Goal: Check status: Check status

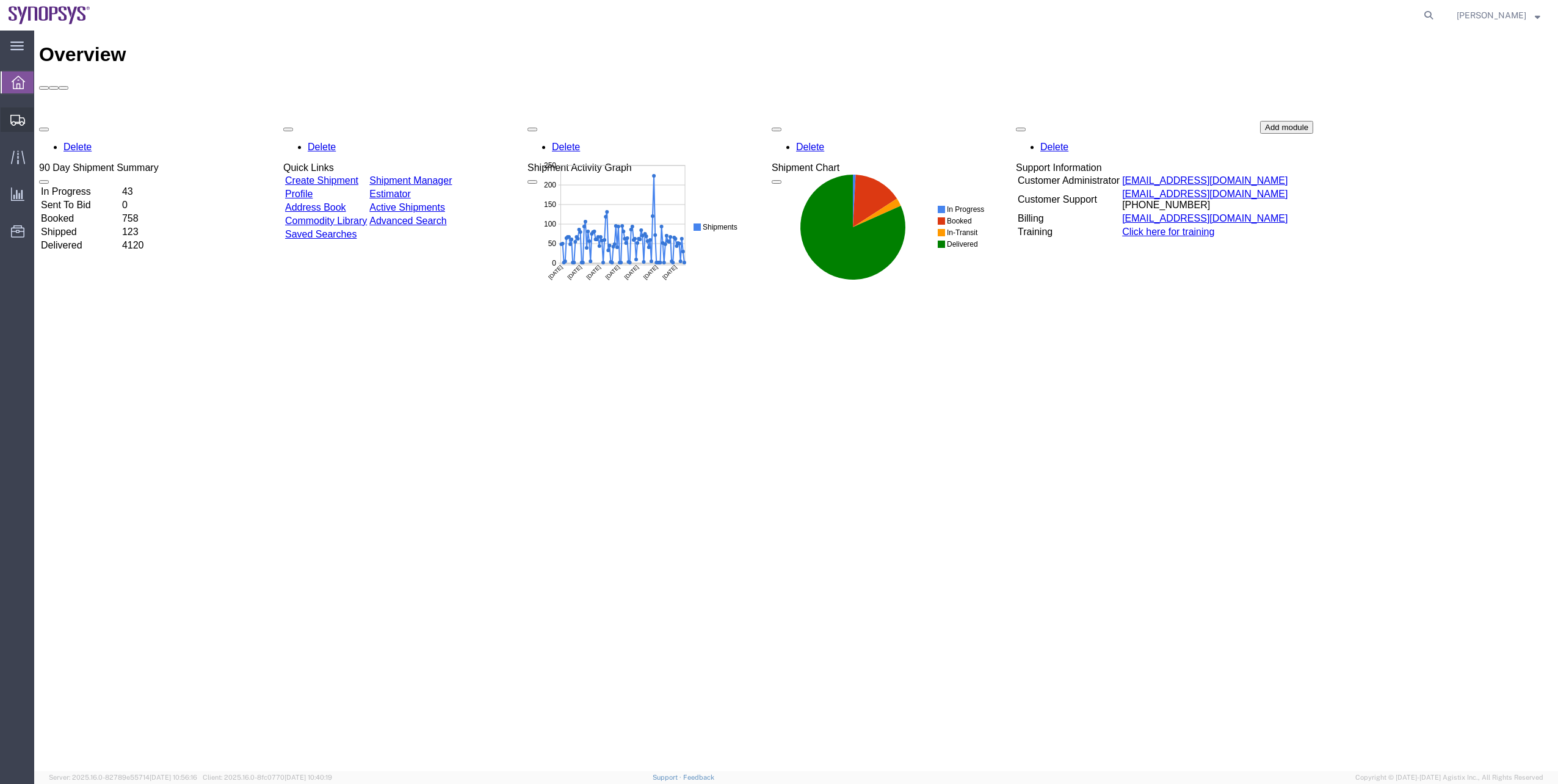
click at [0, 0] on span "Shipment Manager" at bounding box center [0, 0] width 0 height 0
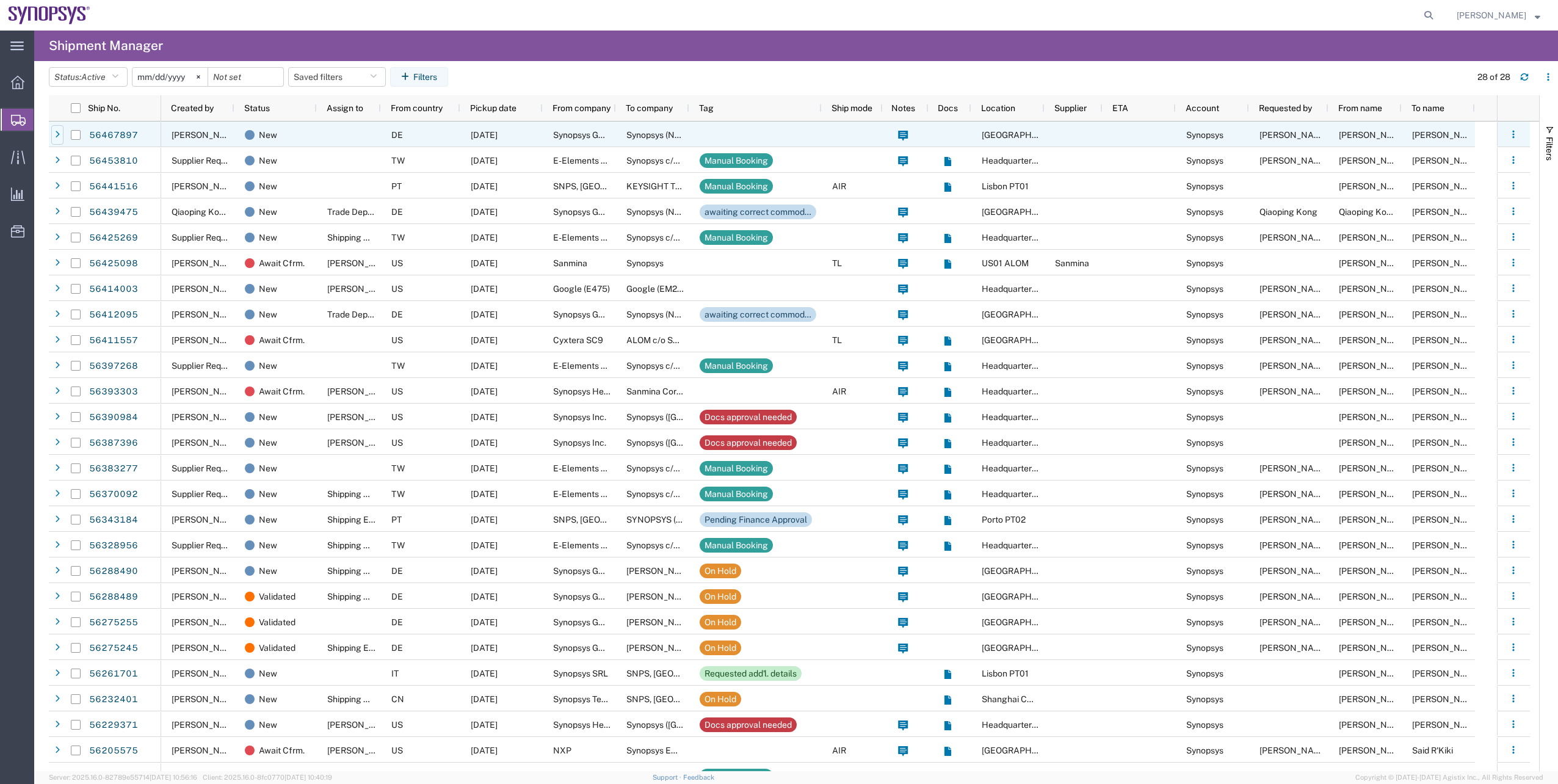
click at [51, 137] on div at bounding box center [57, 135] width 12 height 20
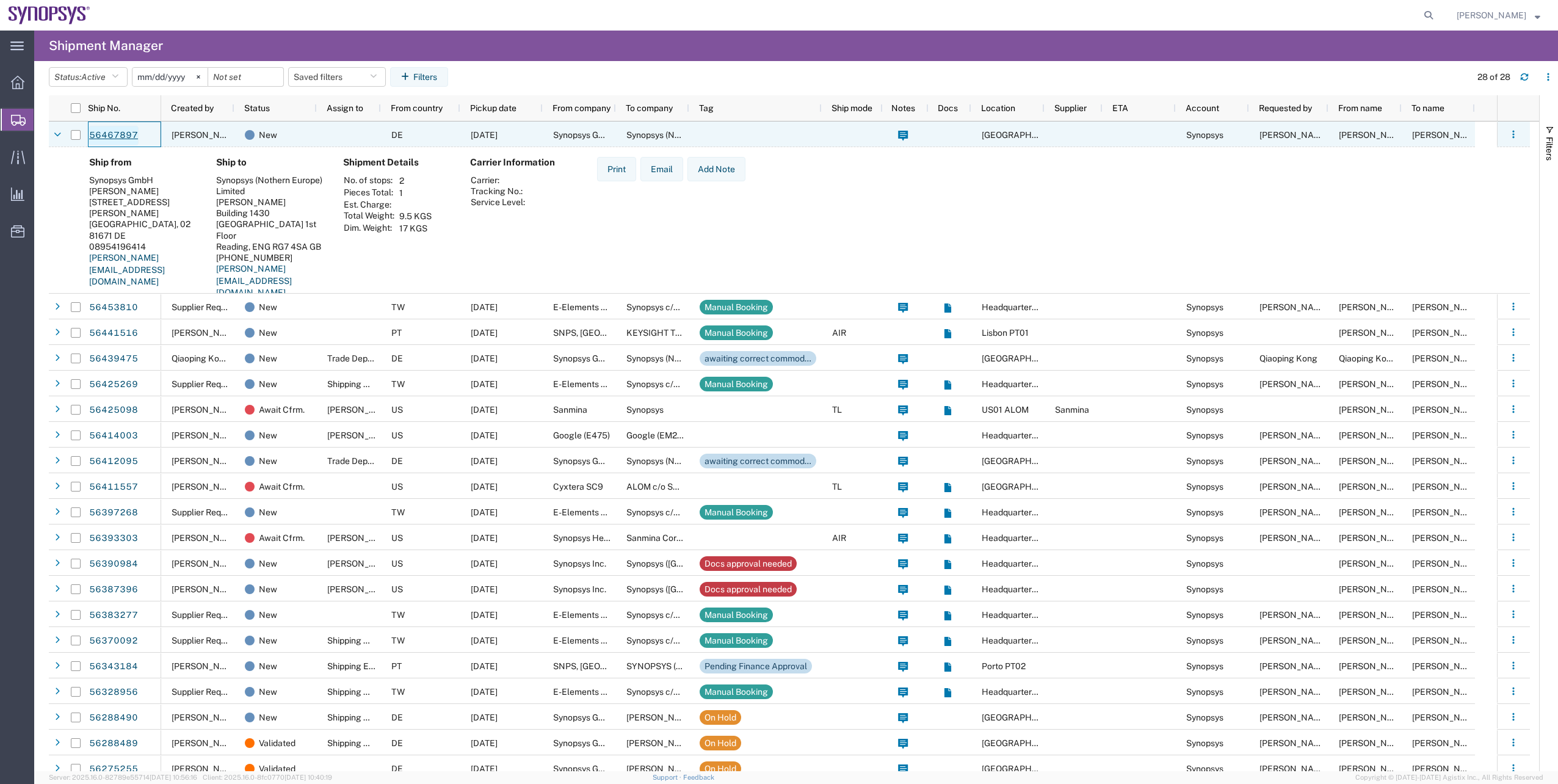
click at [126, 138] on link "56467897" at bounding box center [113, 136] width 50 height 20
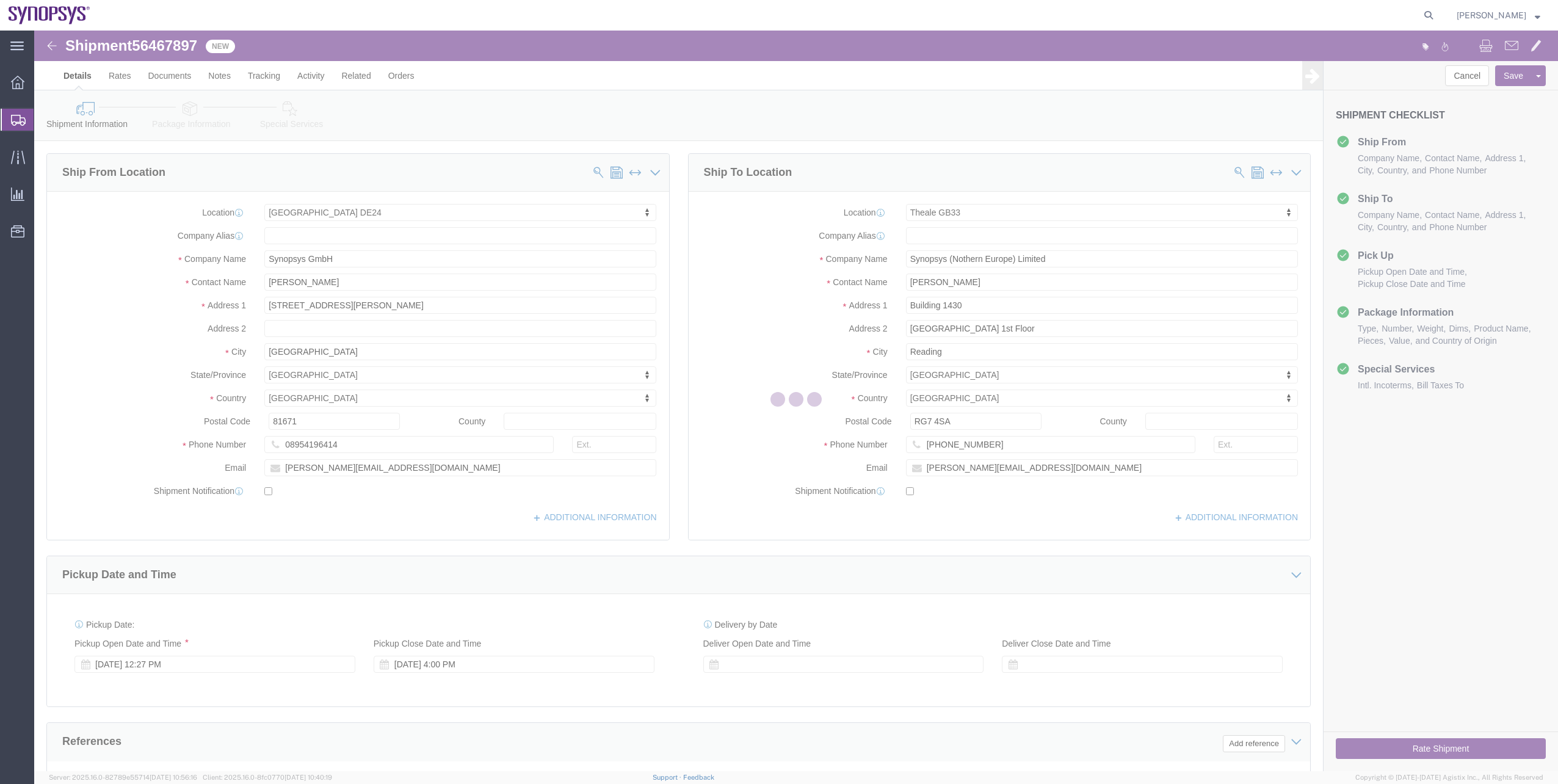
select select "71411"
select select "63178"
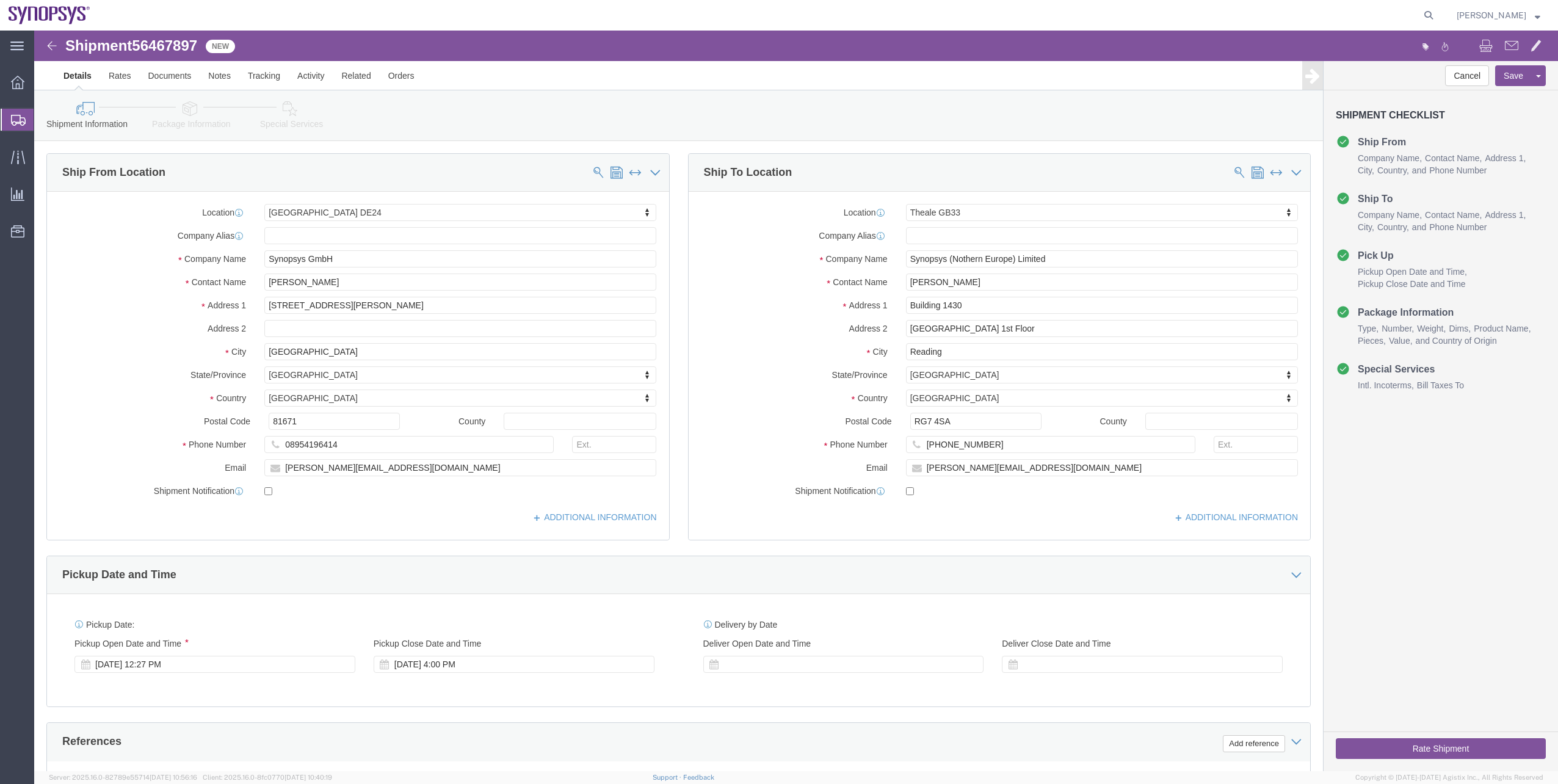
click link "Package Information"
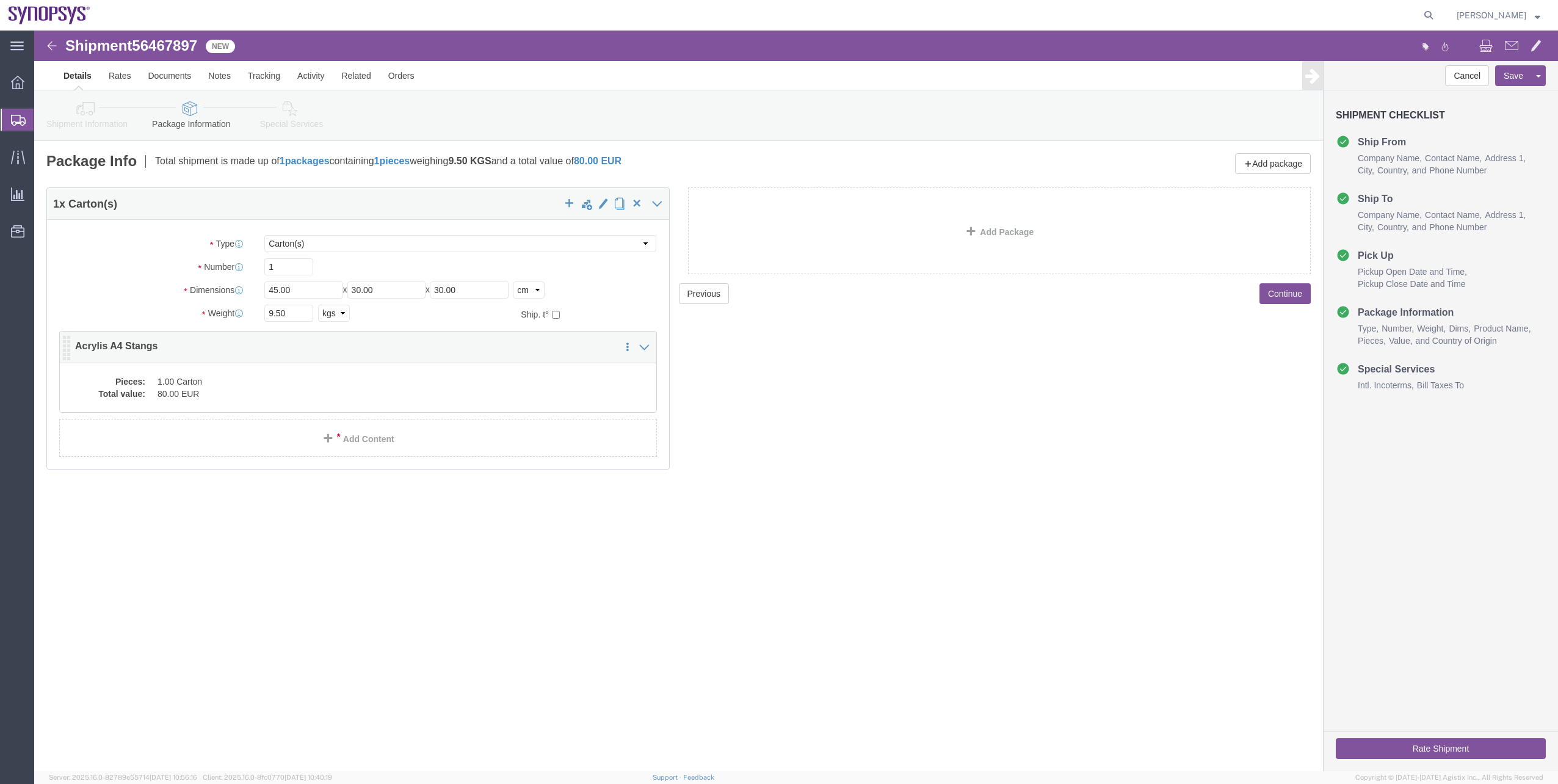
click dd "80.00 EUR"
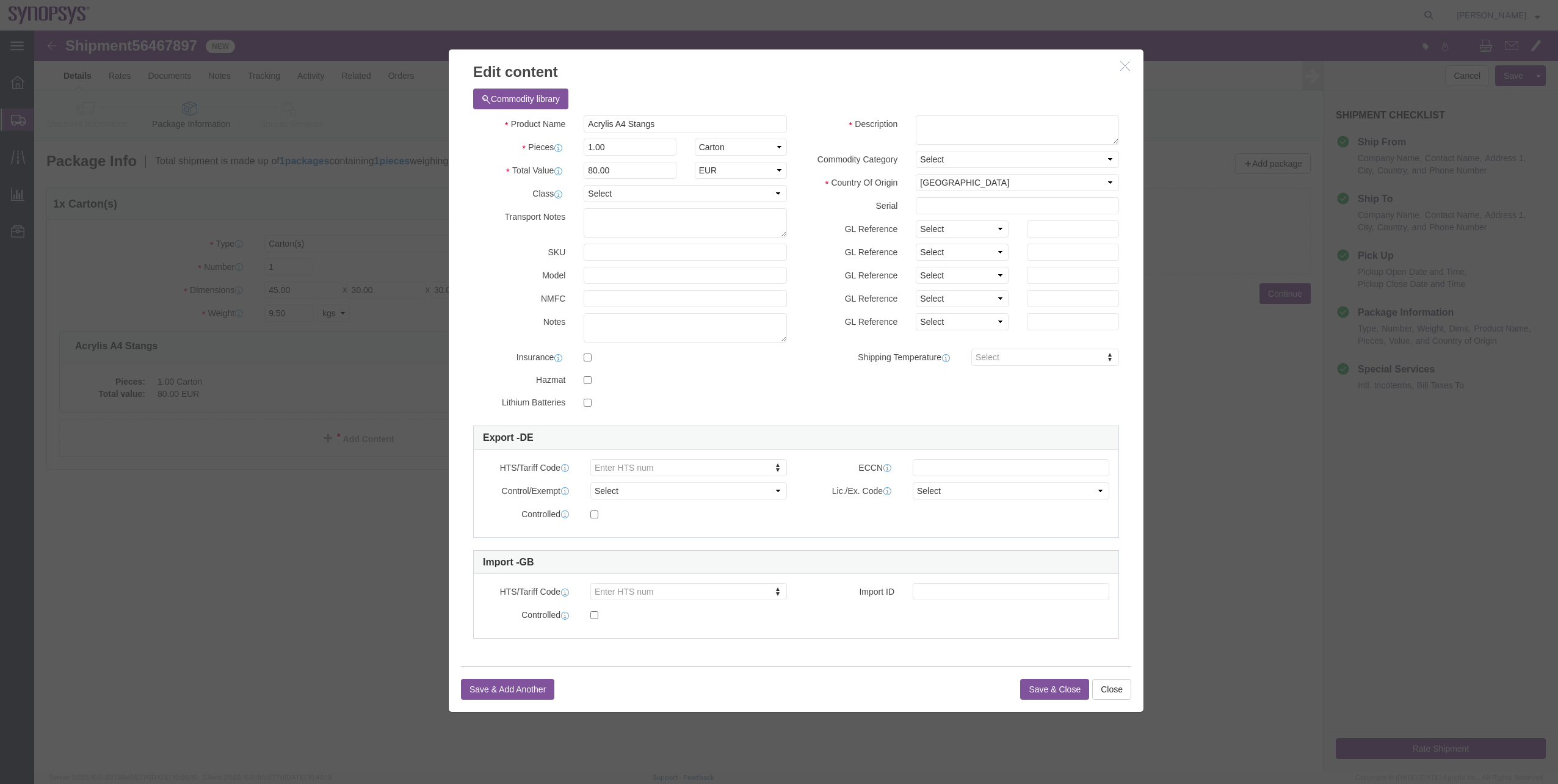
click icon "button"
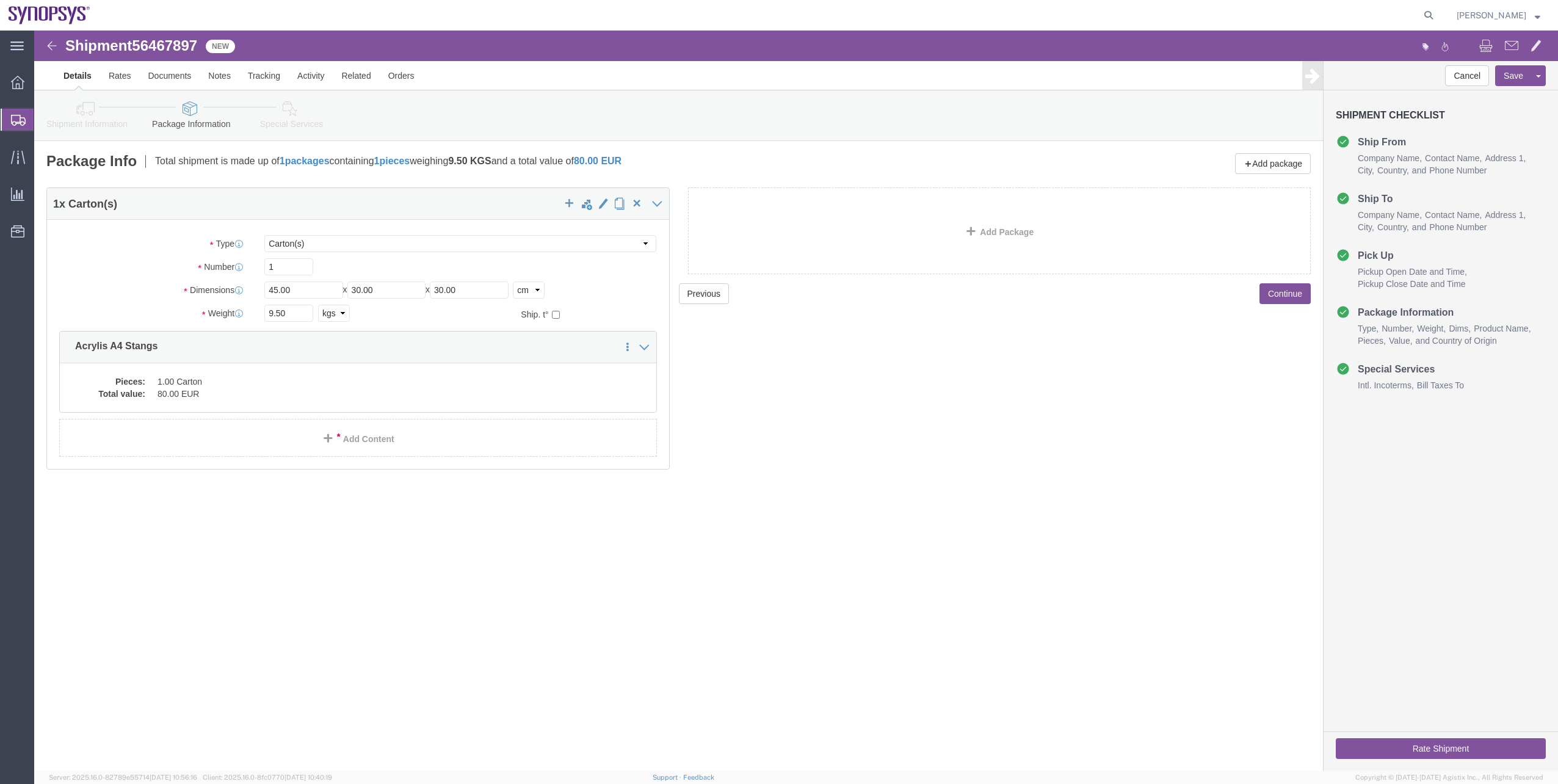
click link "Shipment Information"
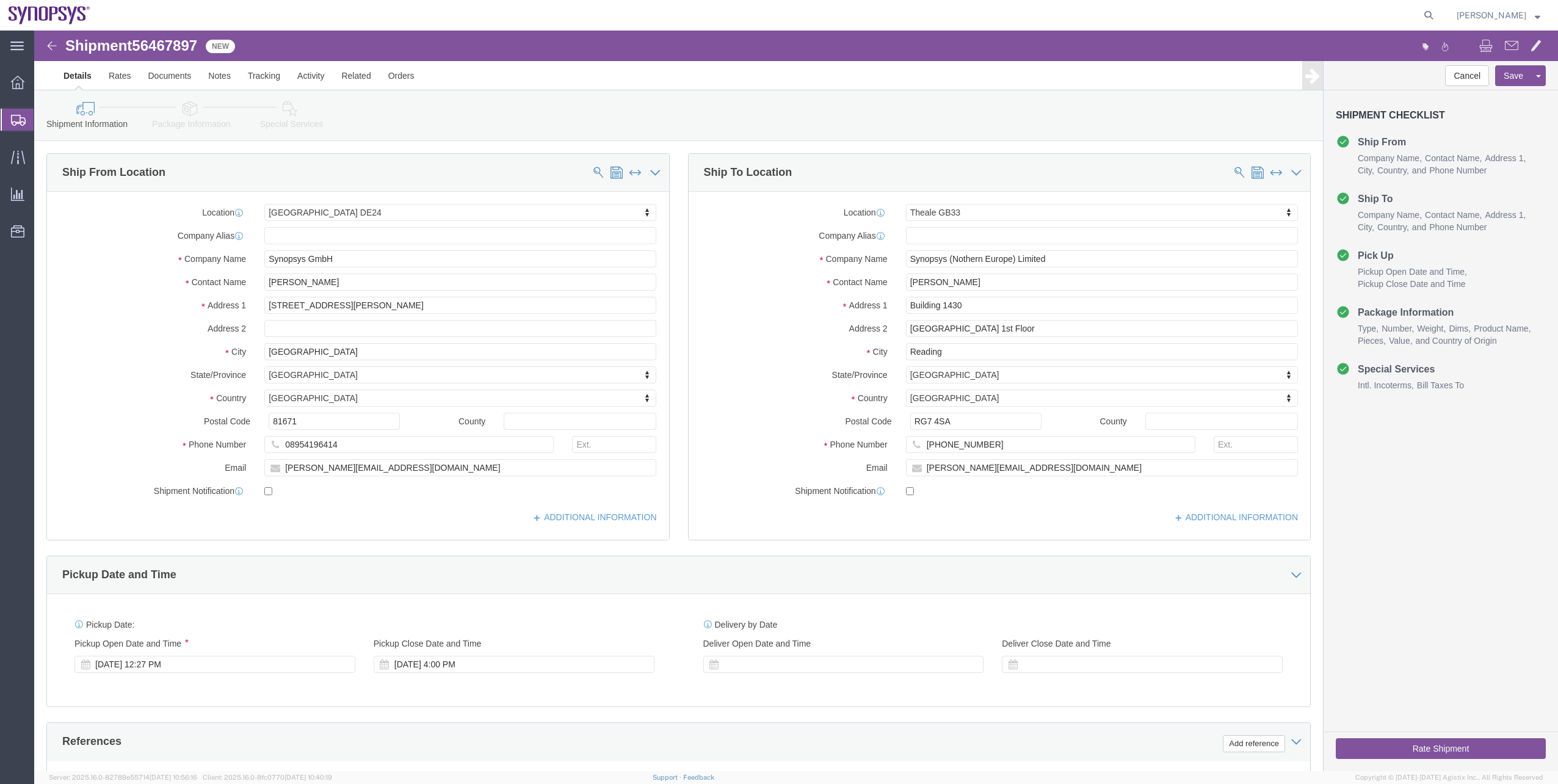
click link "Package Information"
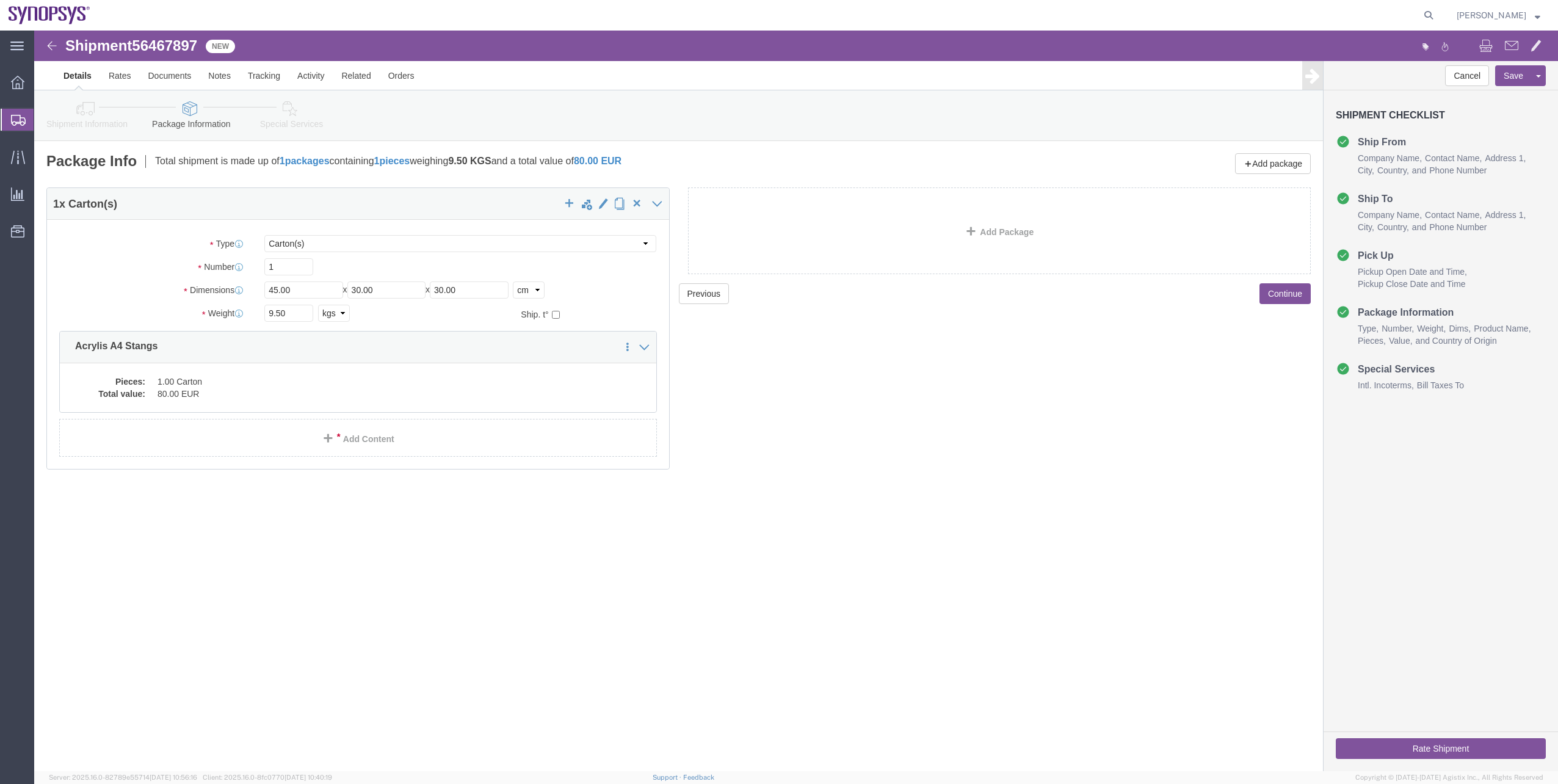
click link "Special Services"
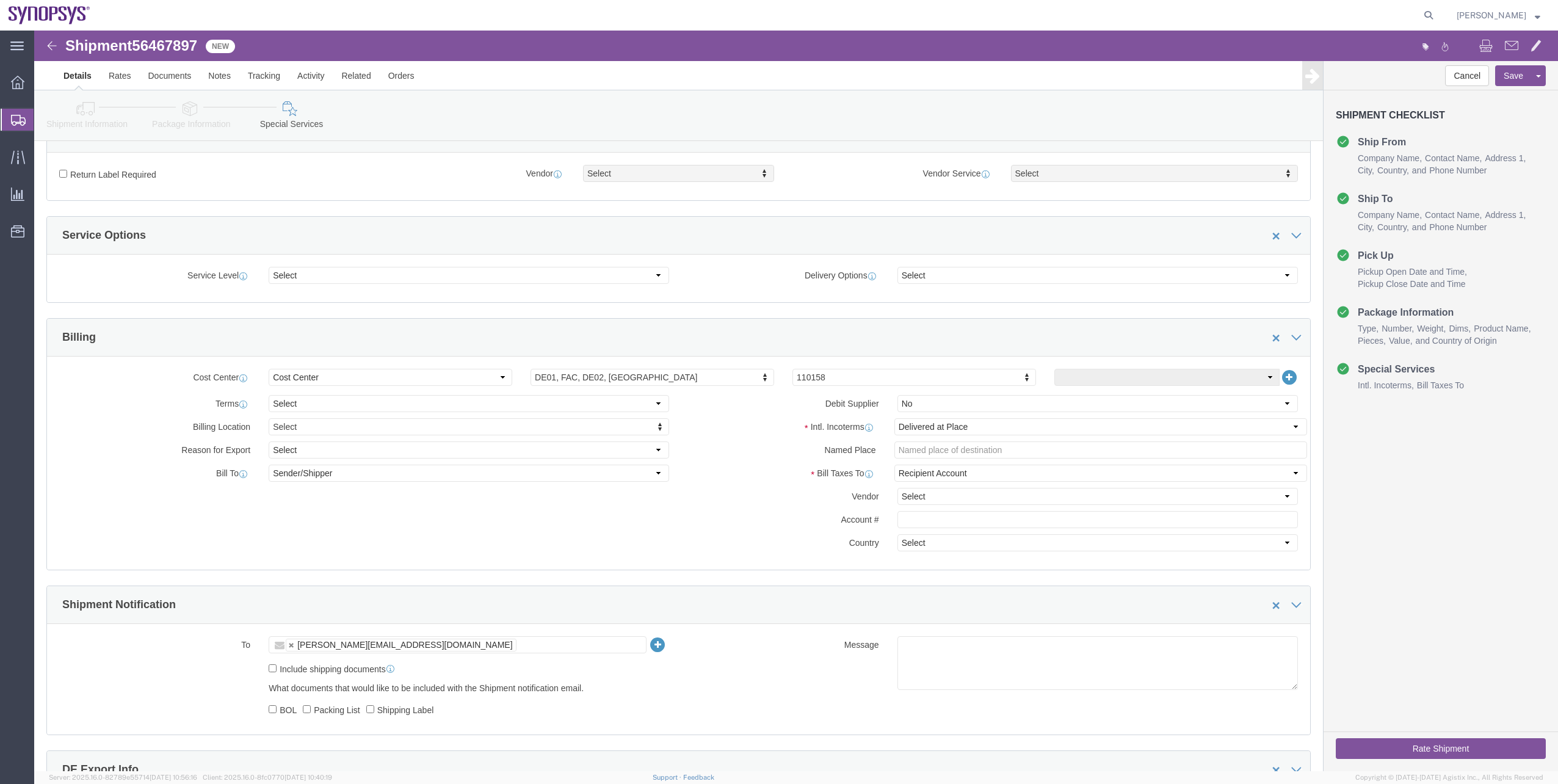
scroll to position [366, 0]
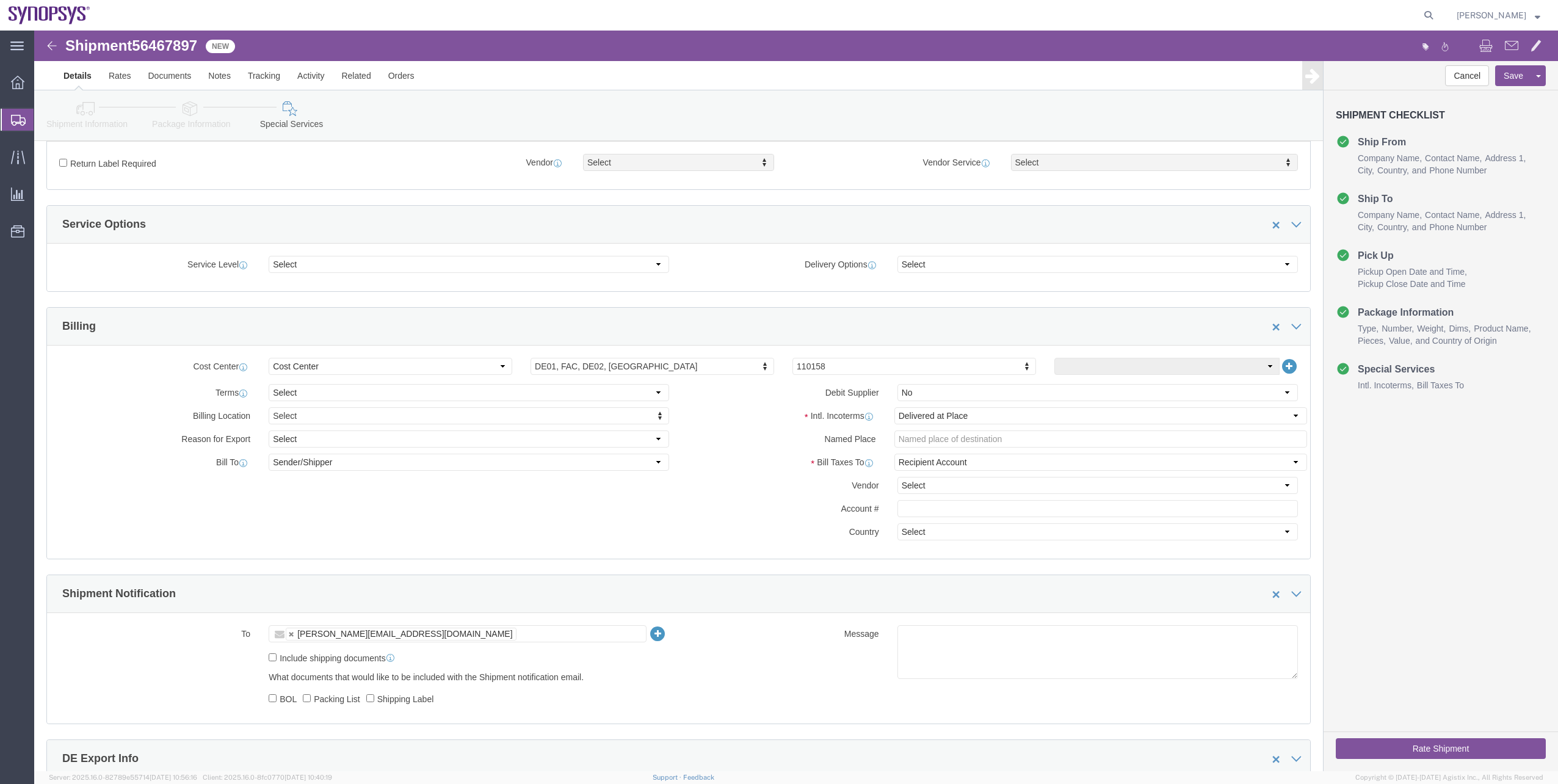
click at [0, 0] on span "Shipment Manager" at bounding box center [0, 0] width 0 height 0
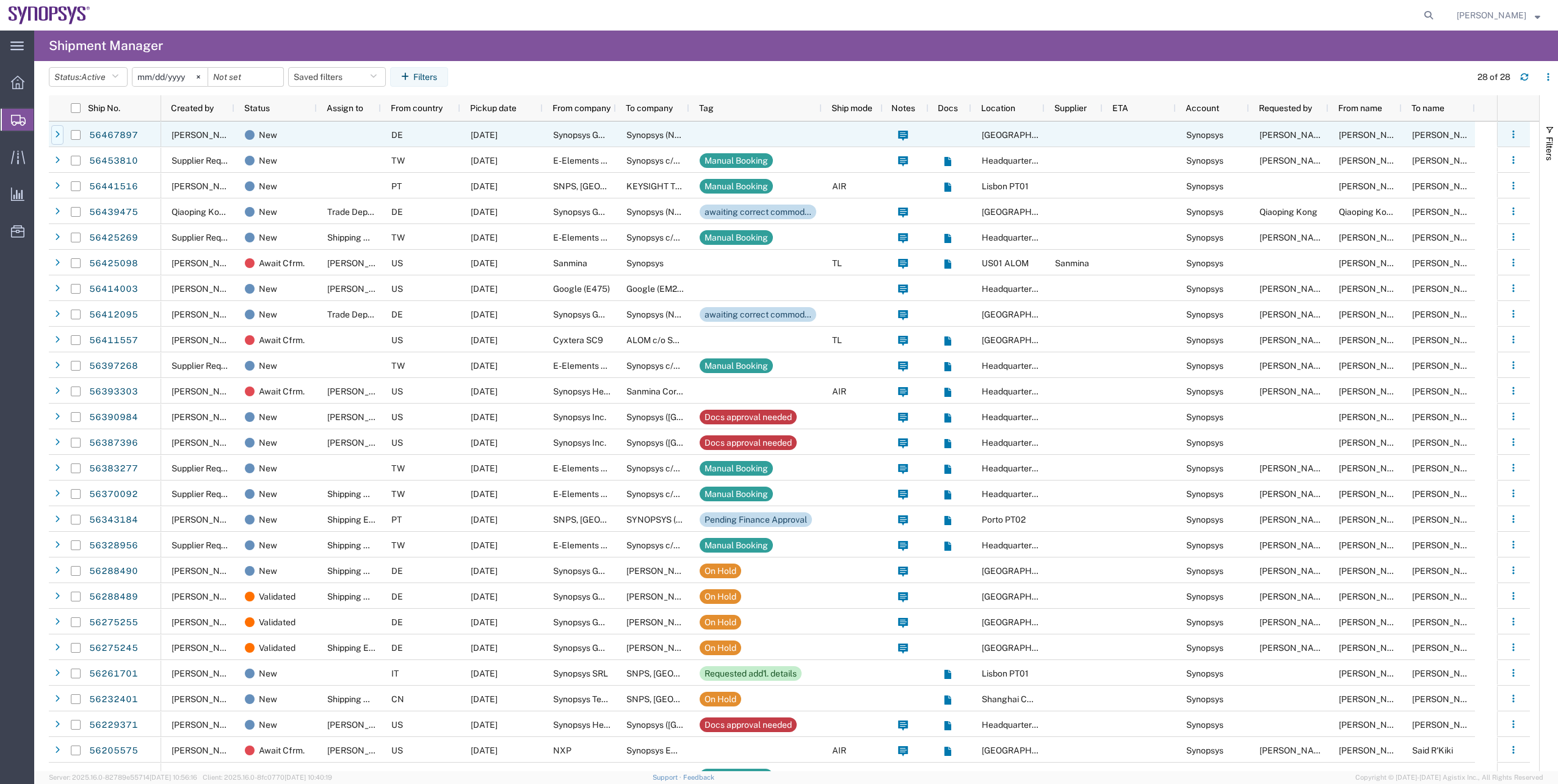
click at [52, 140] on div at bounding box center [57, 135] width 12 height 20
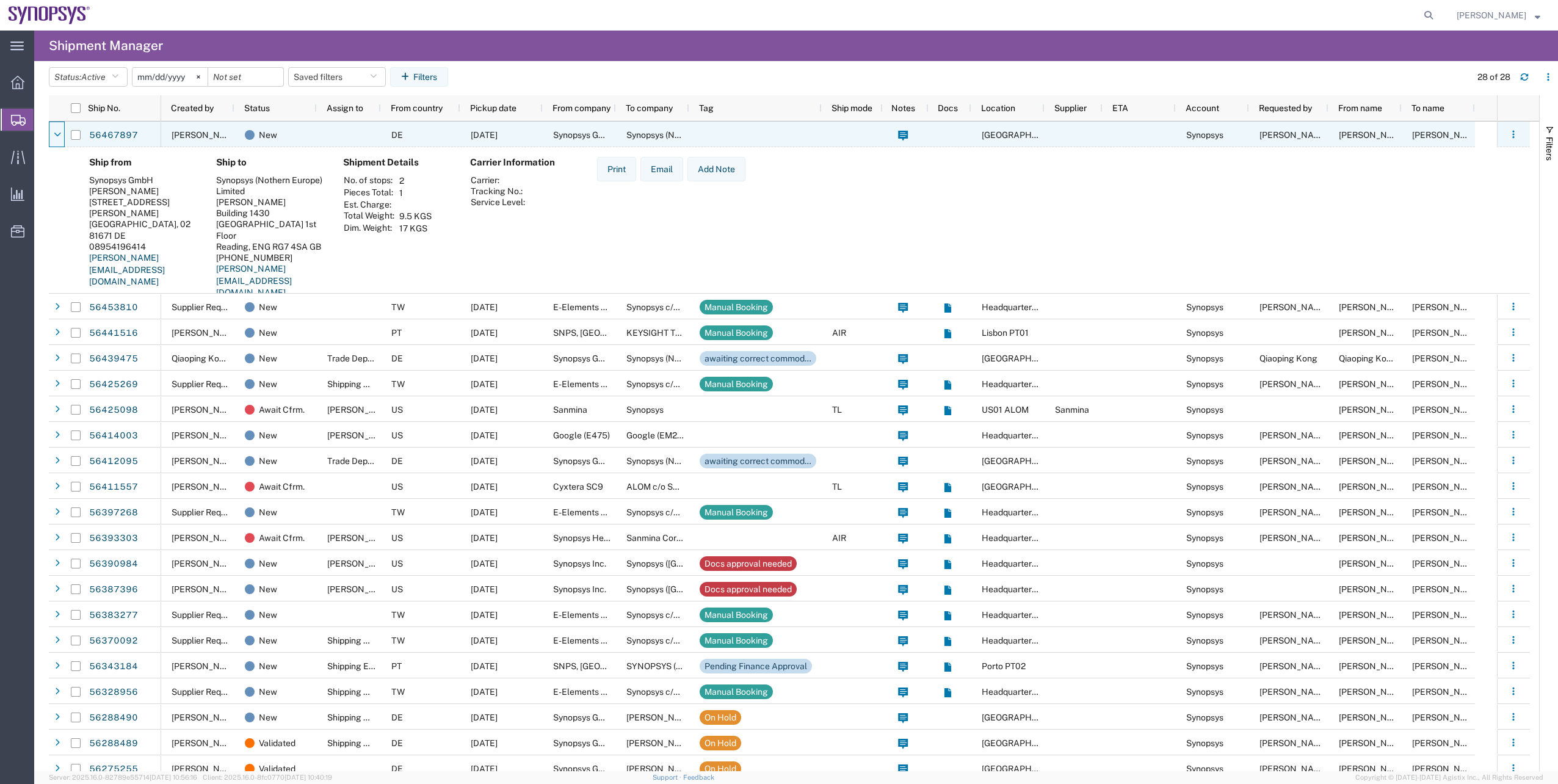
click at [52, 140] on div at bounding box center [57, 135] width 12 height 20
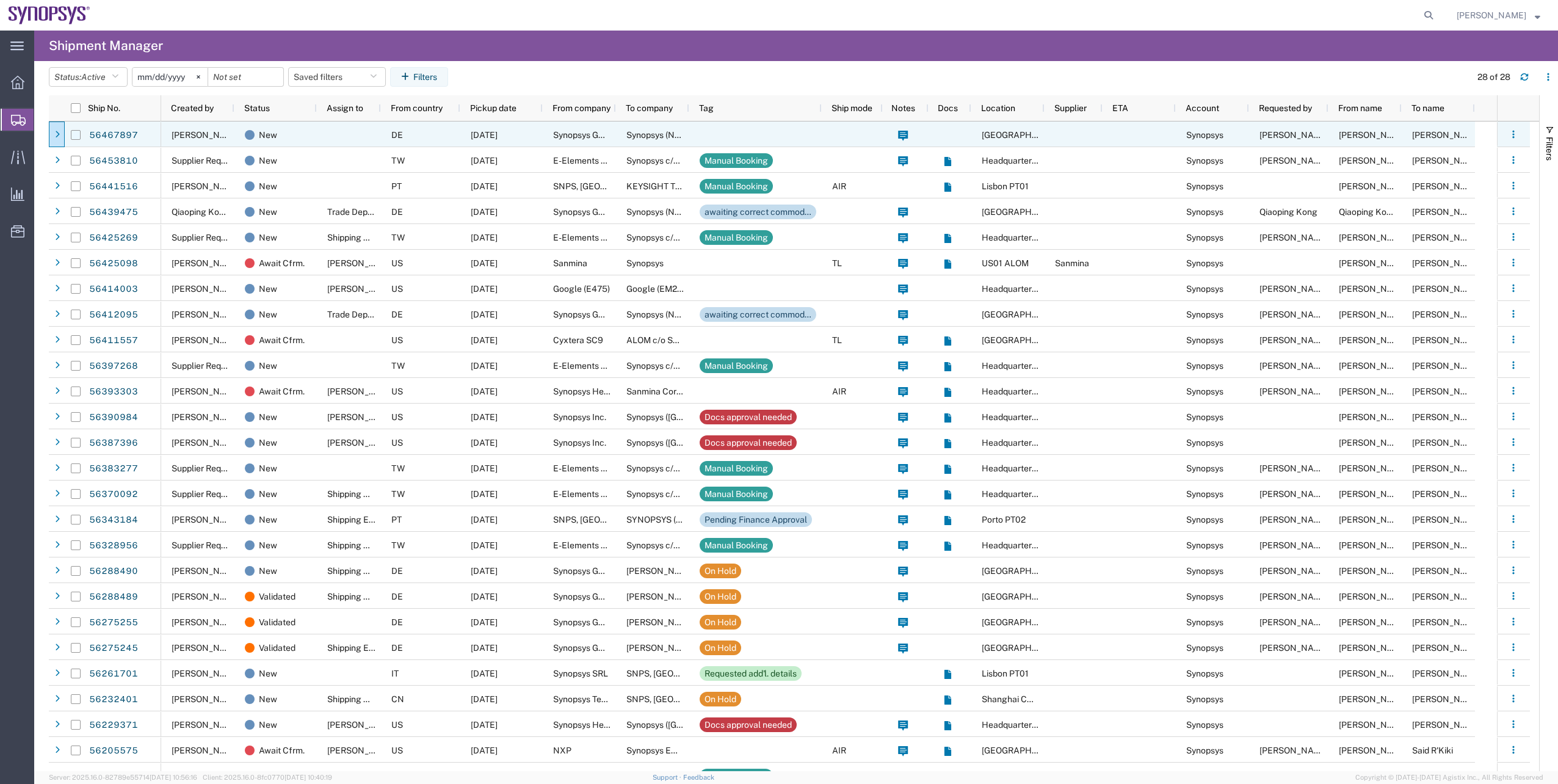
click at [78, 138] on input "Press Space to toggle row selection (unchecked)" at bounding box center [76, 135] width 10 height 10
checkbox input "true"
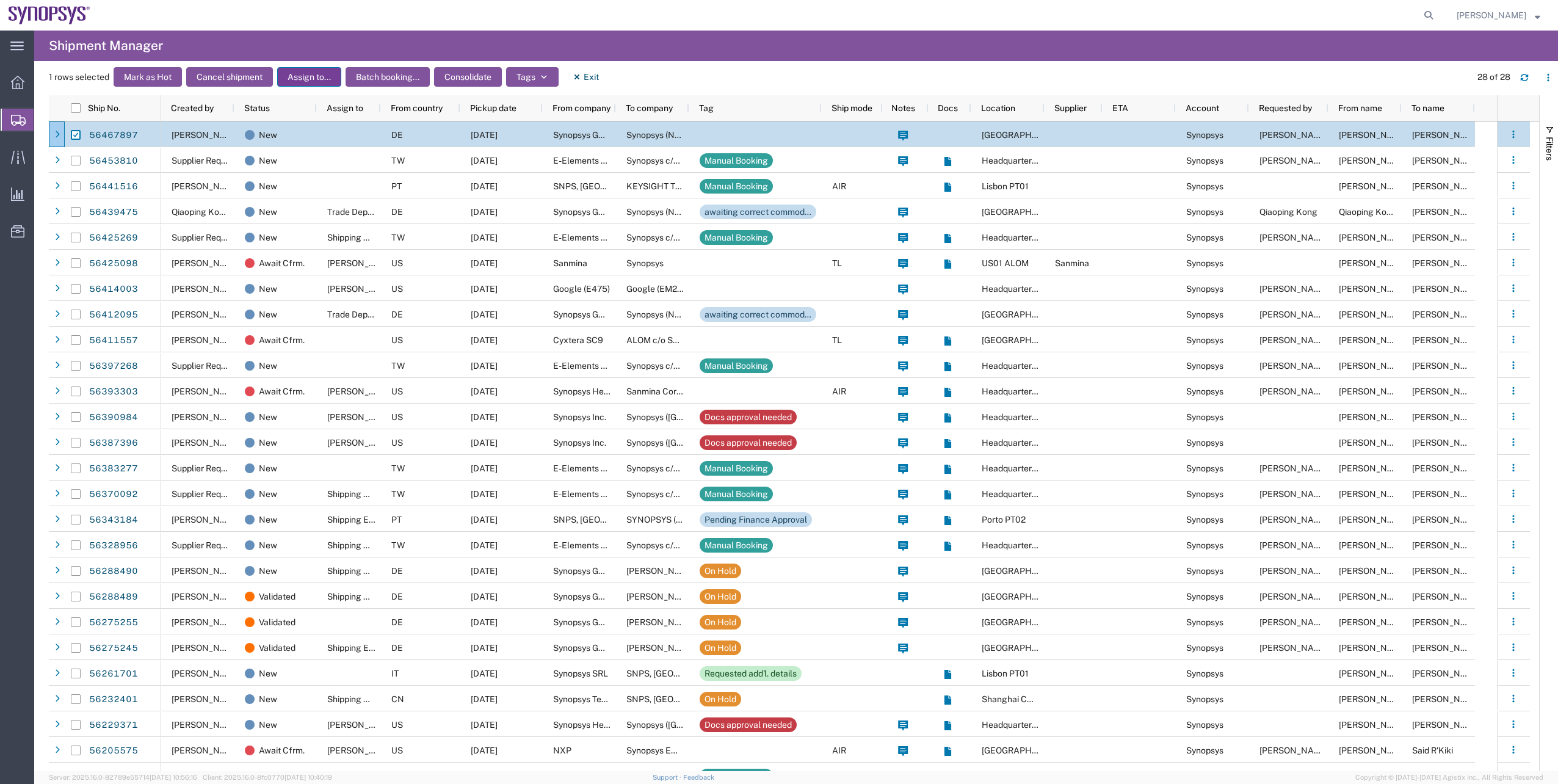
click at [310, 80] on button "Assign to..." at bounding box center [308, 77] width 64 height 20
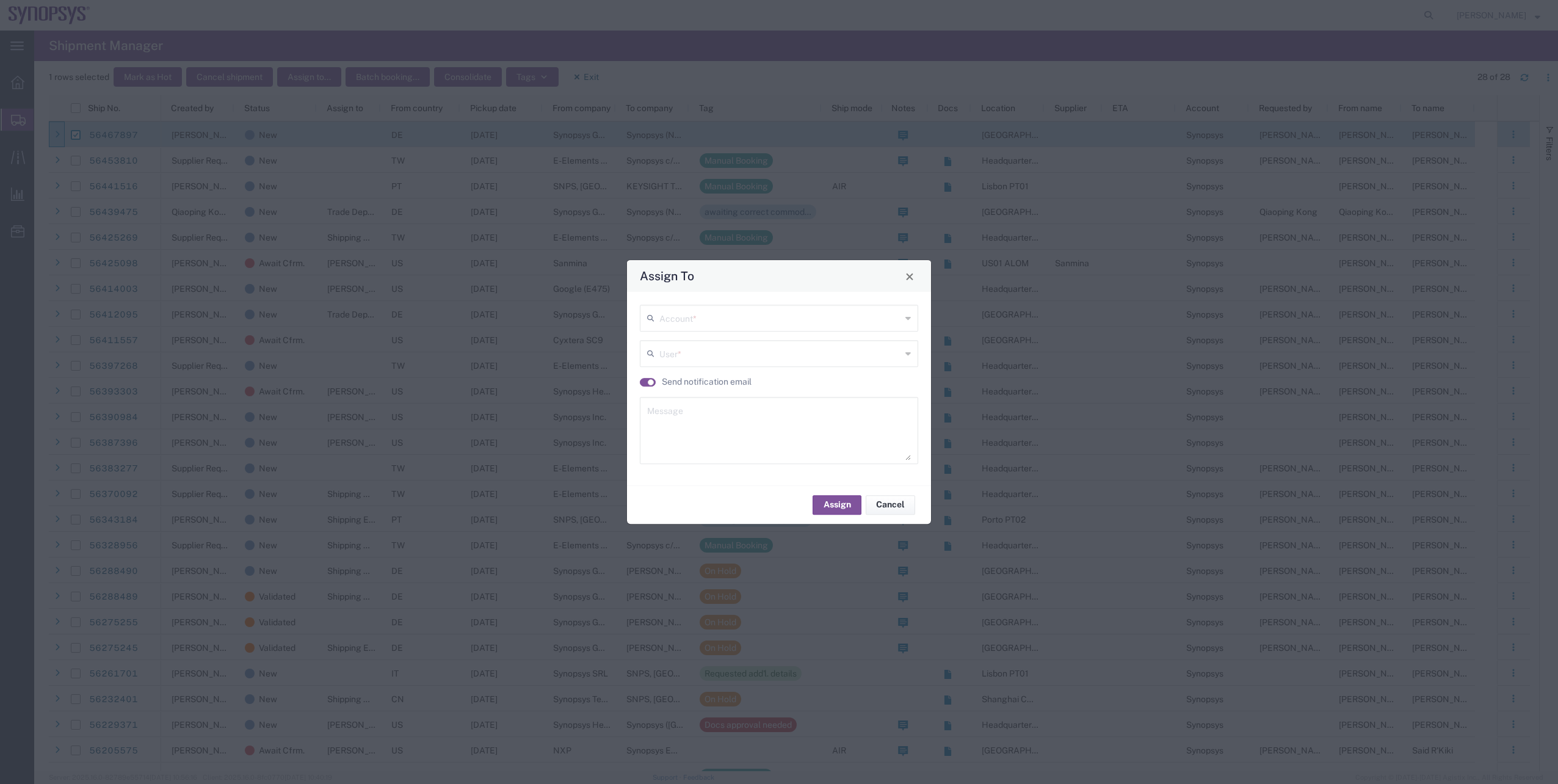
click at [706, 305] on div "Account *" at bounding box center [779, 317] width 279 height 27
click at [690, 339] on span "Synopsys" at bounding box center [779, 344] width 276 height 19
type input "Synopsys"
click at [681, 363] on div "User *" at bounding box center [779, 353] width 279 height 27
click at [681, 349] on input "text" at bounding box center [780, 353] width 243 height 22
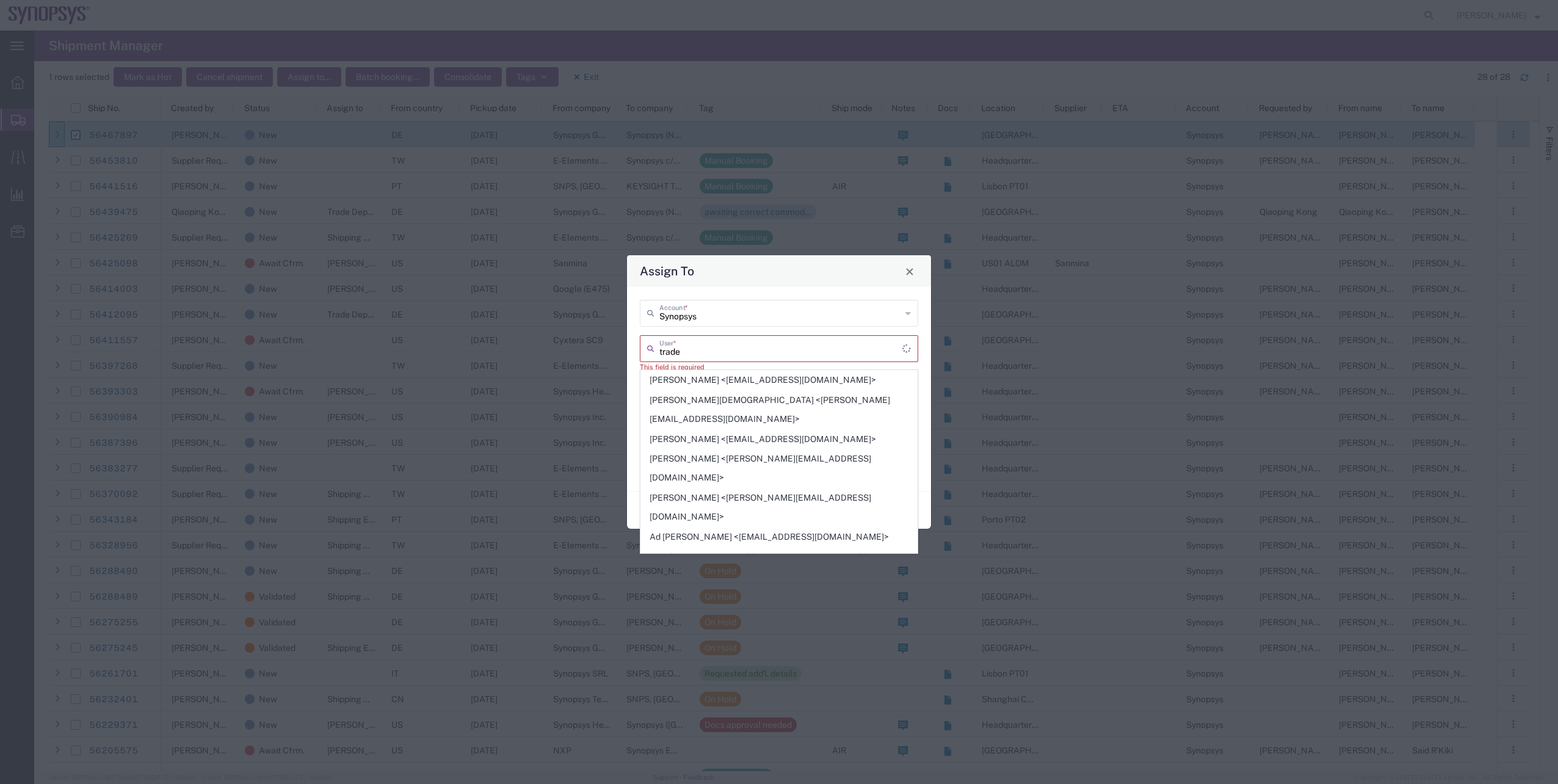
type input "trade"
click at [726, 327] on div "Synopsys Account * trade User * This field is required Send notification email …" at bounding box center [779, 388] width 292 height 178
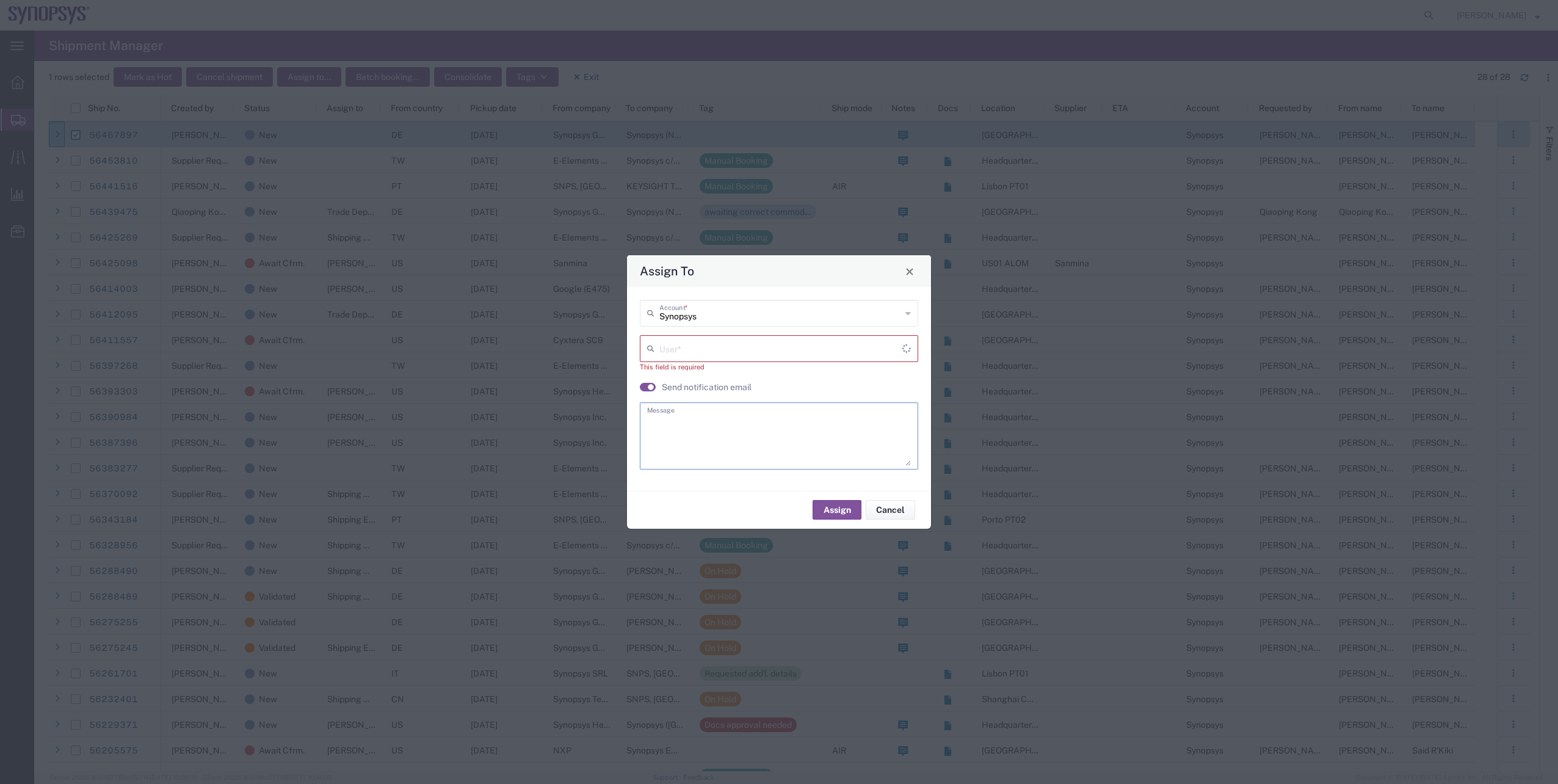
click at [720, 418] on textarea at bounding box center [779, 434] width 264 height 60
type textarea "."
click at [697, 337] on input "text" at bounding box center [779, 348] width 241 height 22
click at [666, 376] on span "Trade Department <[EMAIL_ADDRESS][DOMAIN_NAME]>" at bounding box center [779, 374] width 276 height 19
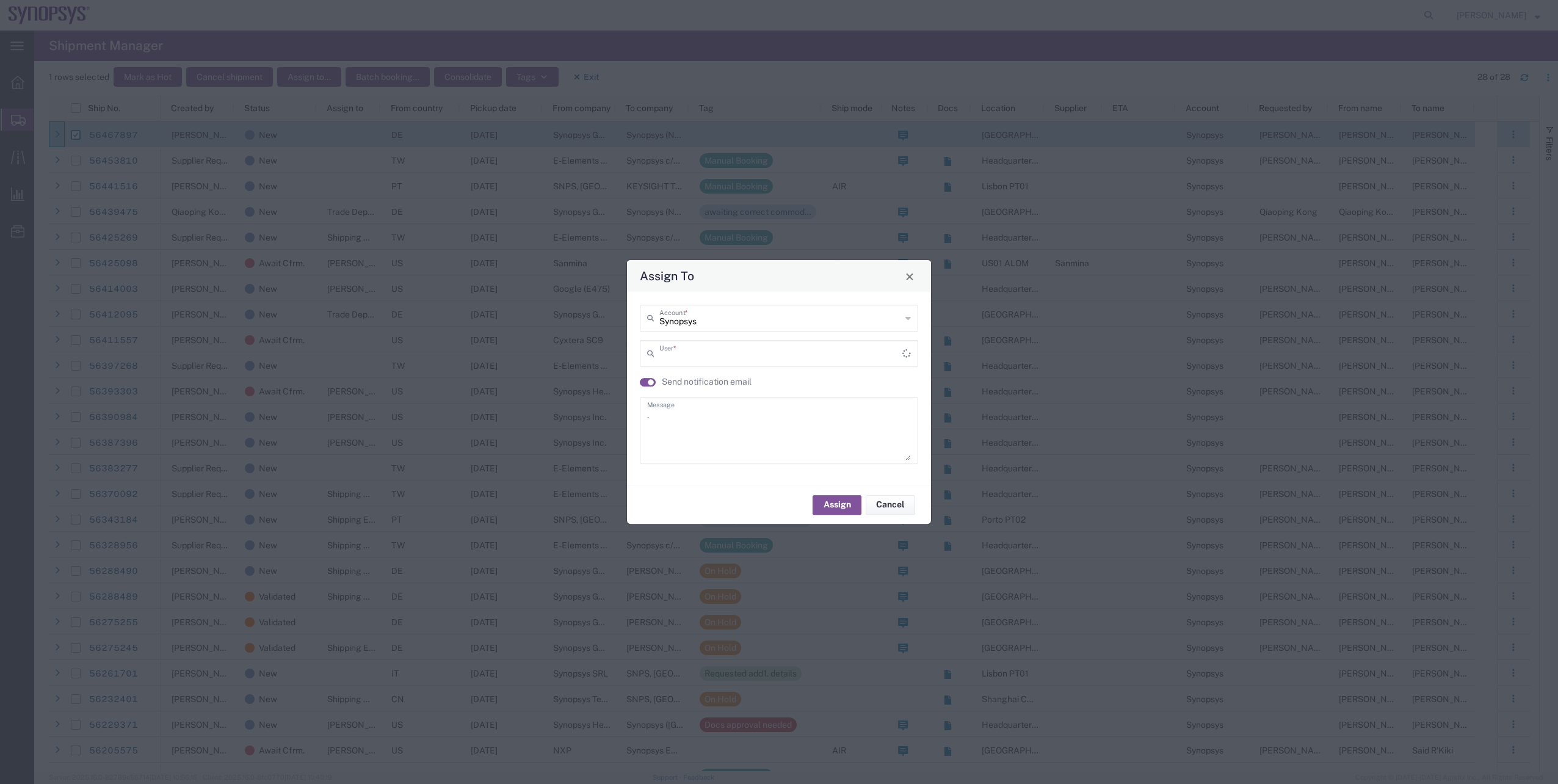
type input "Trade Department <[EMAIL_ADDRESS][DOMAIN_NAME]>"
click at [827, 494] on button "Assign" at bounding box center [838, 504] width 49 height 20
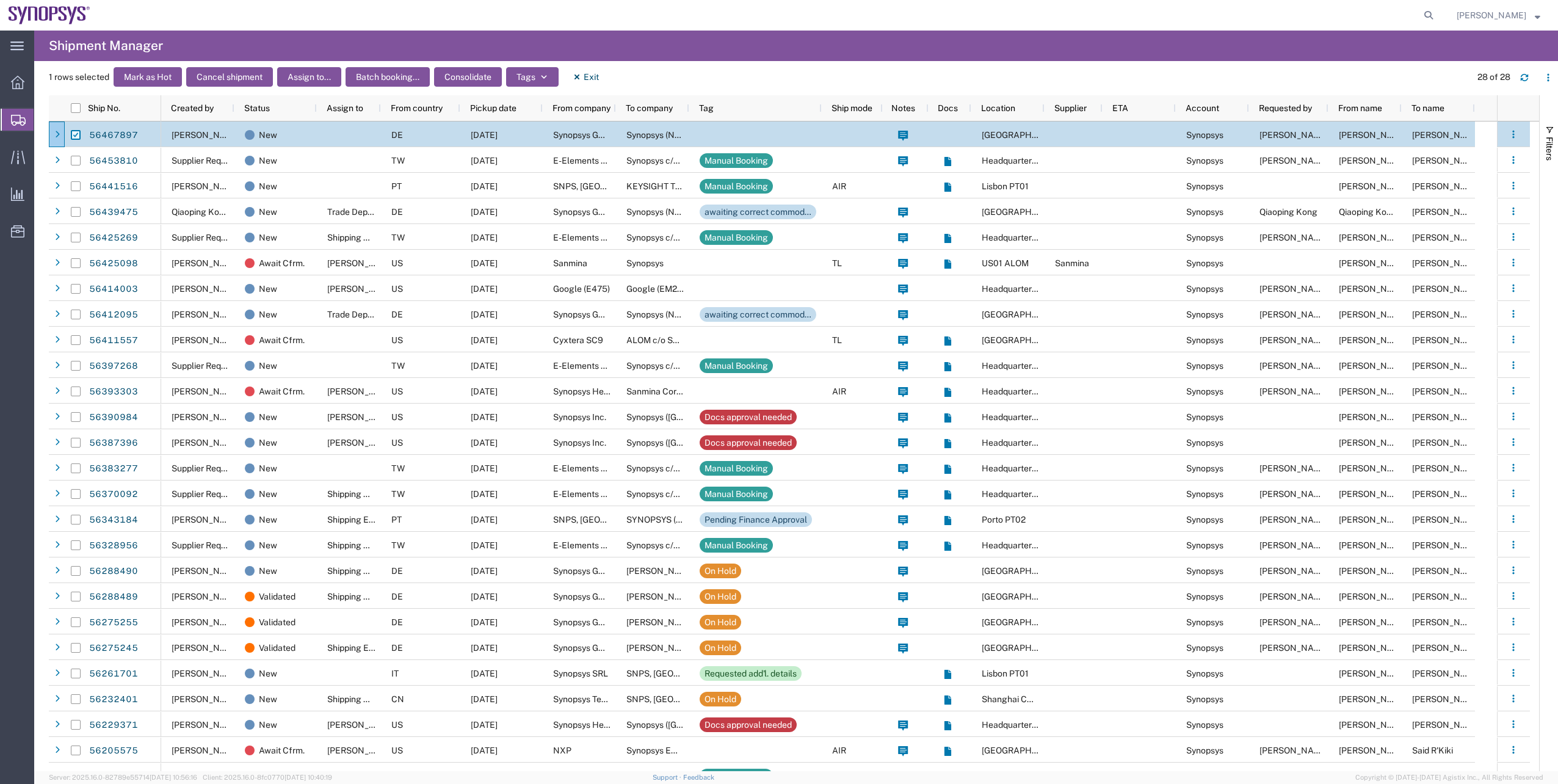
click at [73, 136] on input "Press Space to toggle row selection (checked)" at bounding box center [76, 135] width 10 height 10
checkbox input "false"
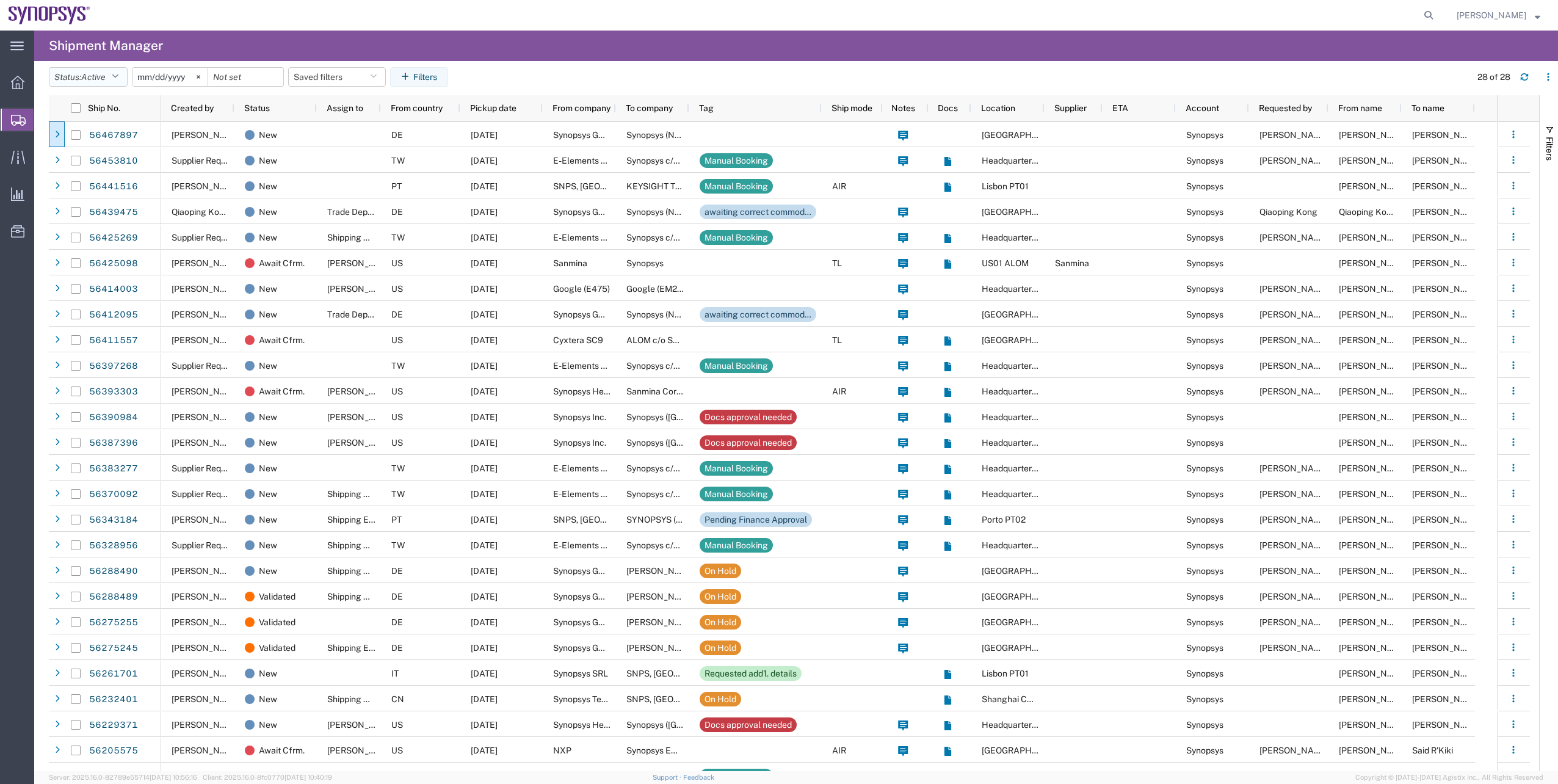
click at [124, 81] on button "Status: Active" at bounding box center [89, 77] width 79 height 20
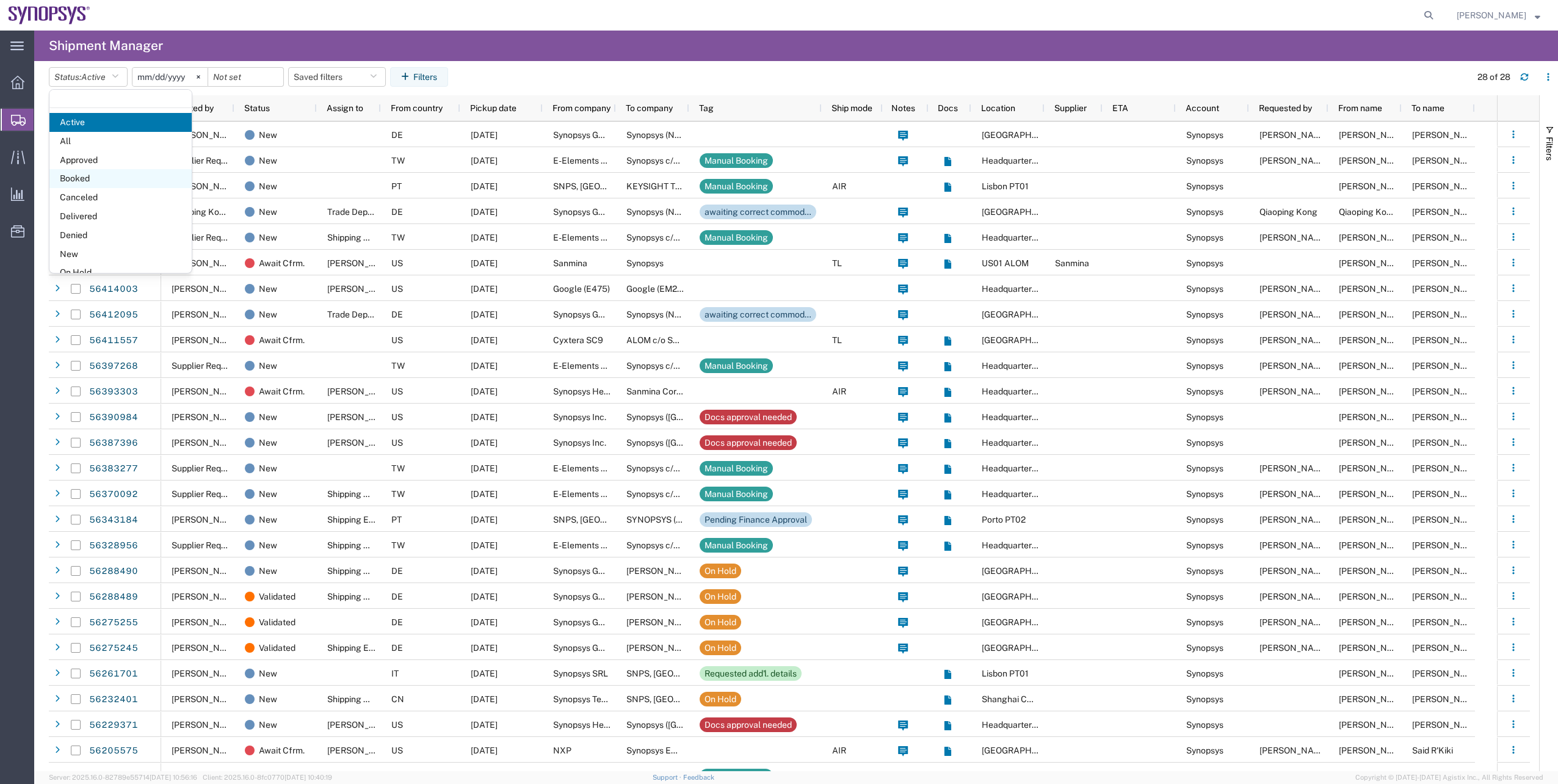
click at [112, 177] on span "Booked" at bounding box center [120, 178] width 142 height 19
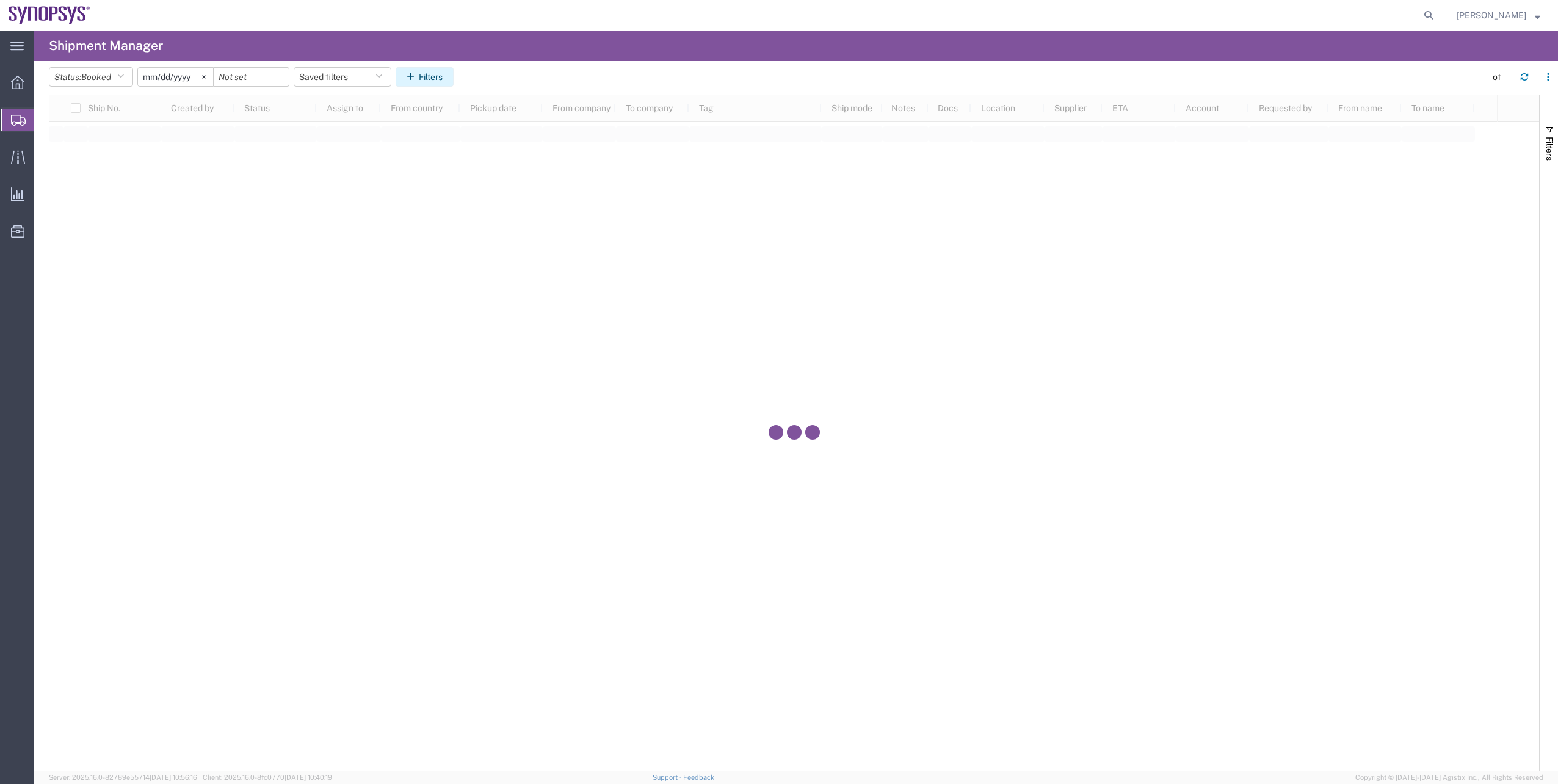
click at [443, 75] on button "Filters" at bounding box center [425, 77] width 58 height 20
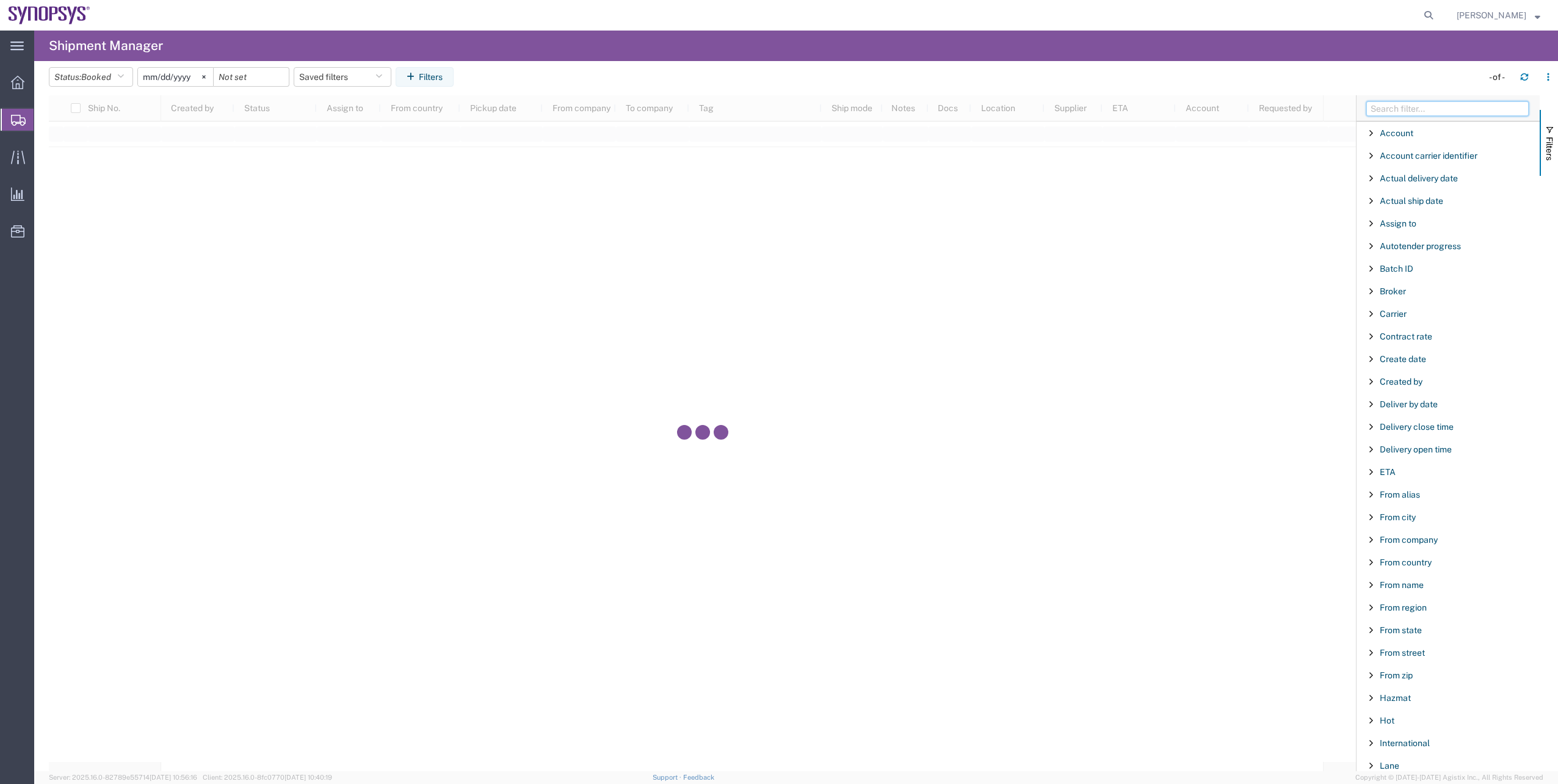
click at [1384, 110] on input "Filter Columns Input" at bounding box center [1448, 108] width 163 height 15
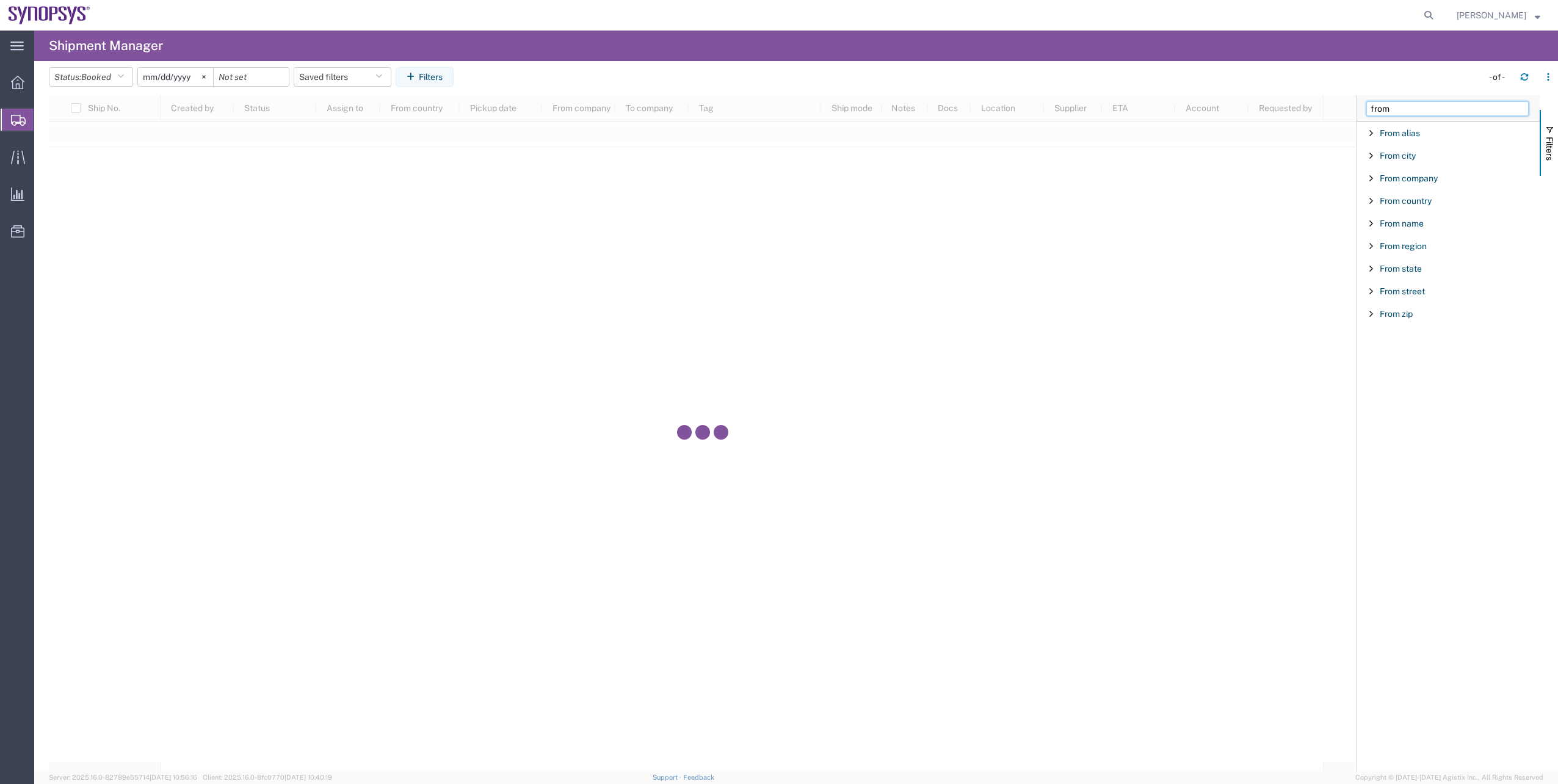
type input "from"
click at [1417, 193] on div "From country" at bounding box center [1449, 201] width 183 height 22
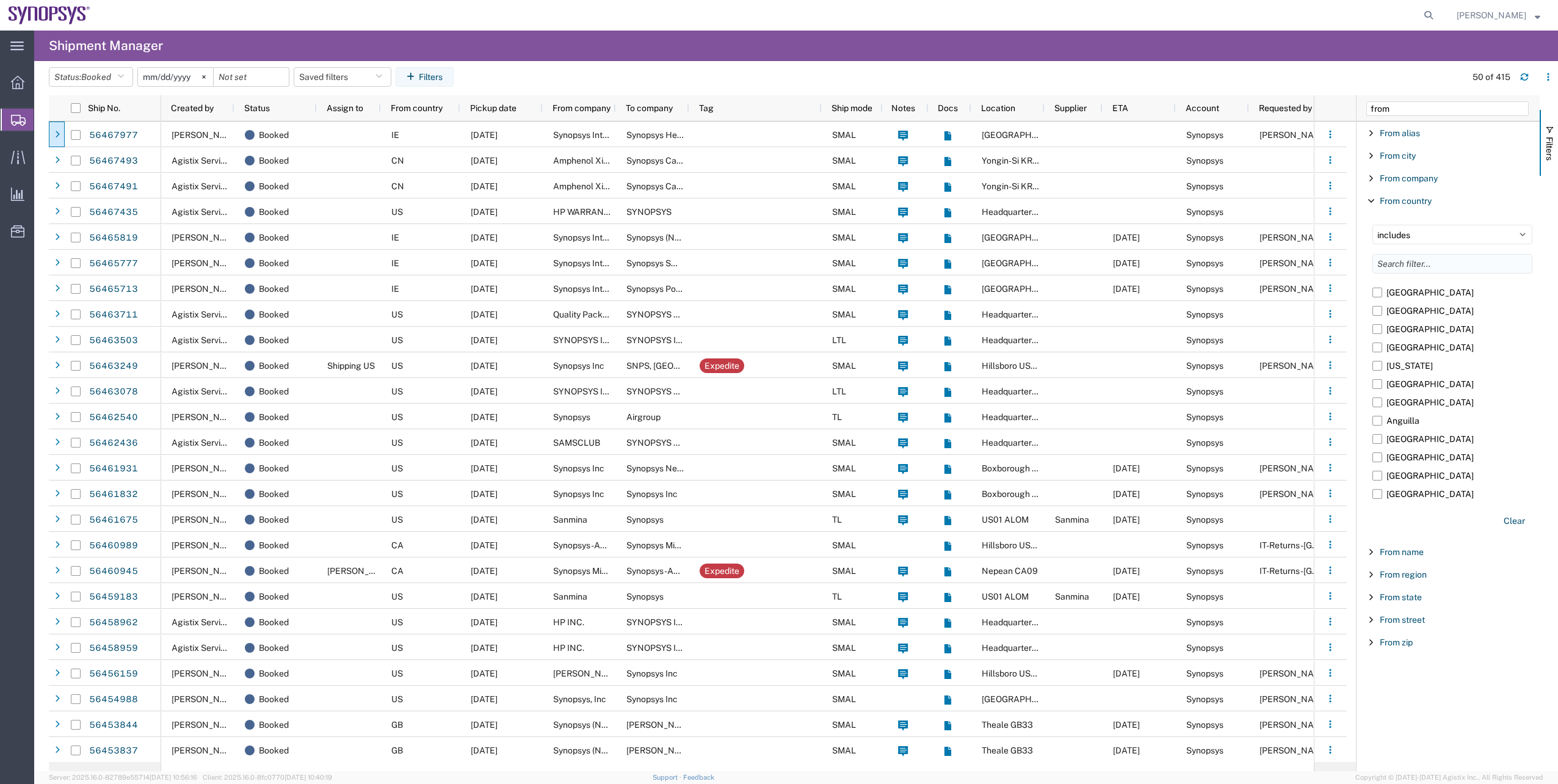
click at [1410, 262] on input "Filter List 9 Filters" at bounding box center [1453, 264] width 160 height 20
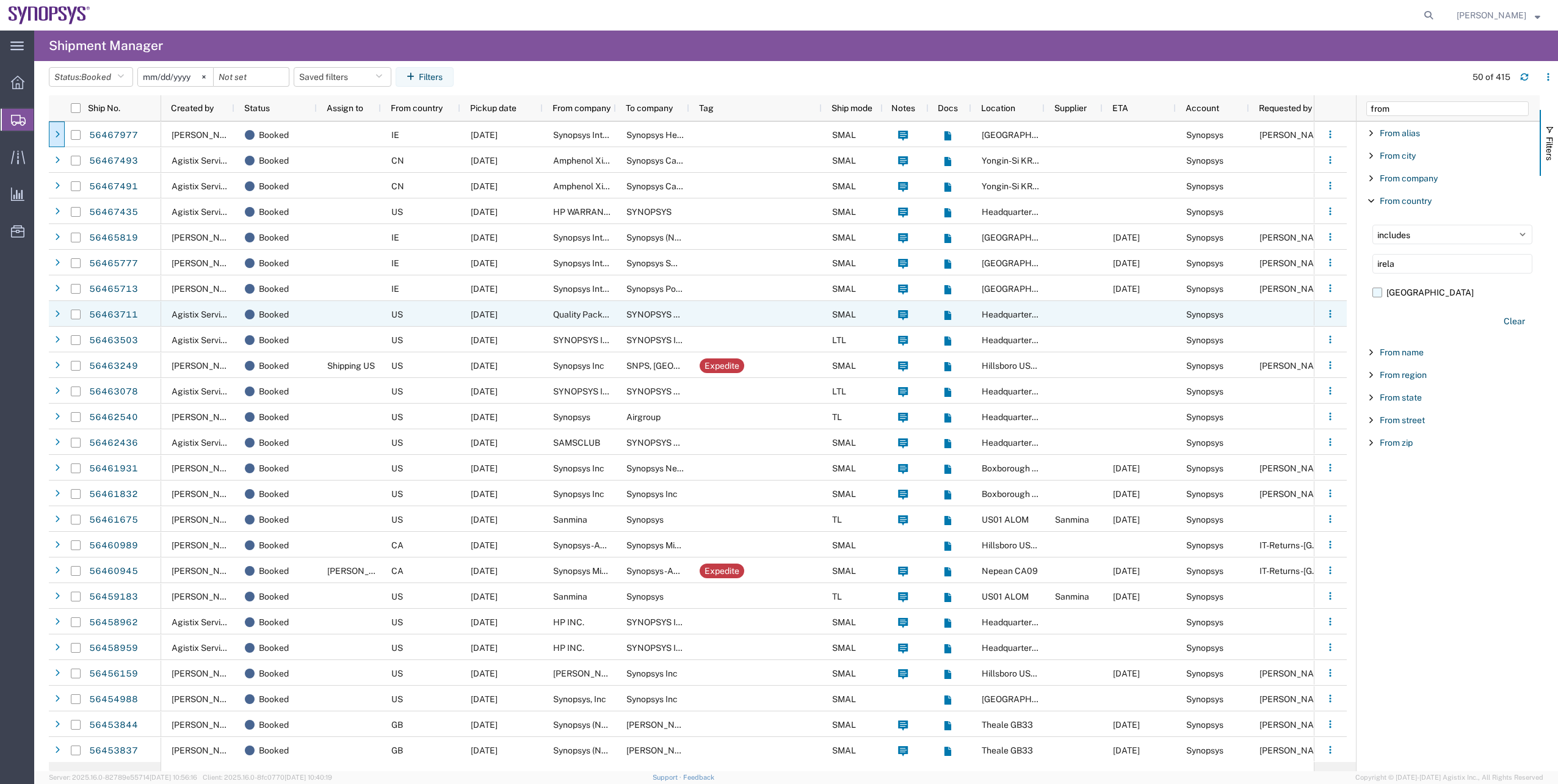
type input "irela"
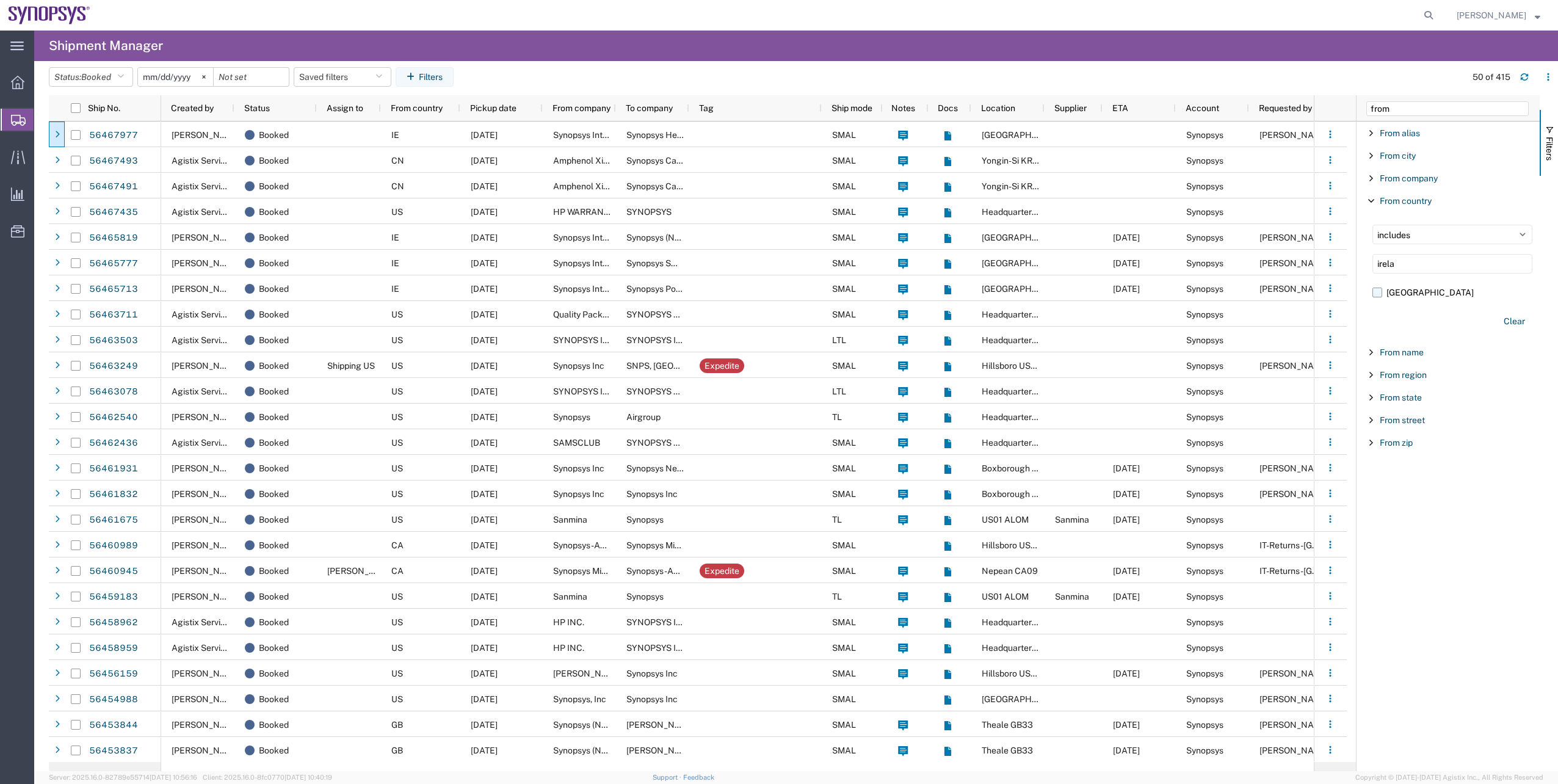
click at [1380, 293] on label "[GEOGRAPHIC_DATA]" at bounding box center [1453, 292] width 160 height 19
click at [0, 0] on input "[GEOGRAPHIC_DATA]" at bounding box center [0, 0] width 0 height 0
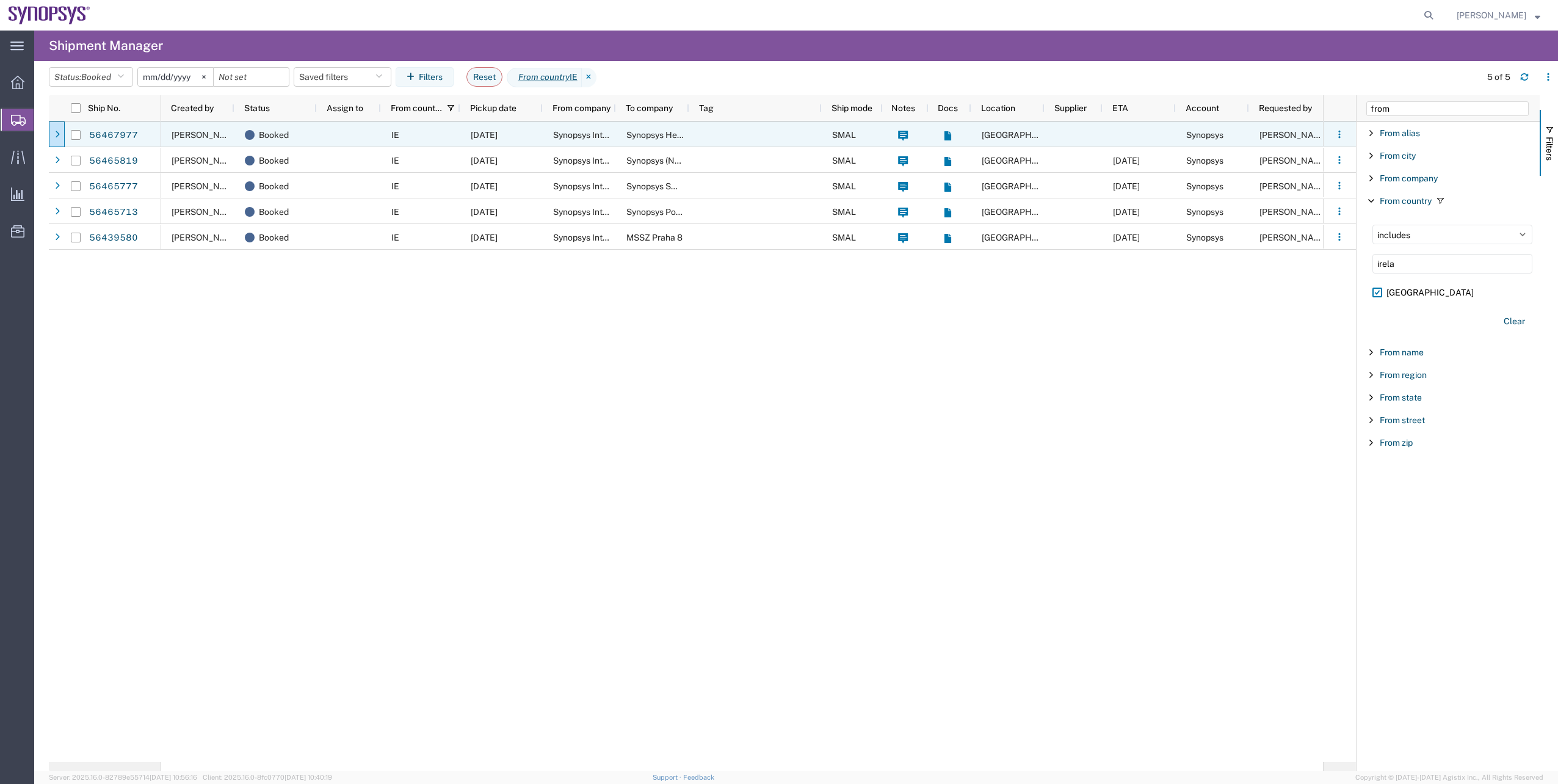
click at [49, 134] on div at bounding box center [57, 134] width 16 height 26
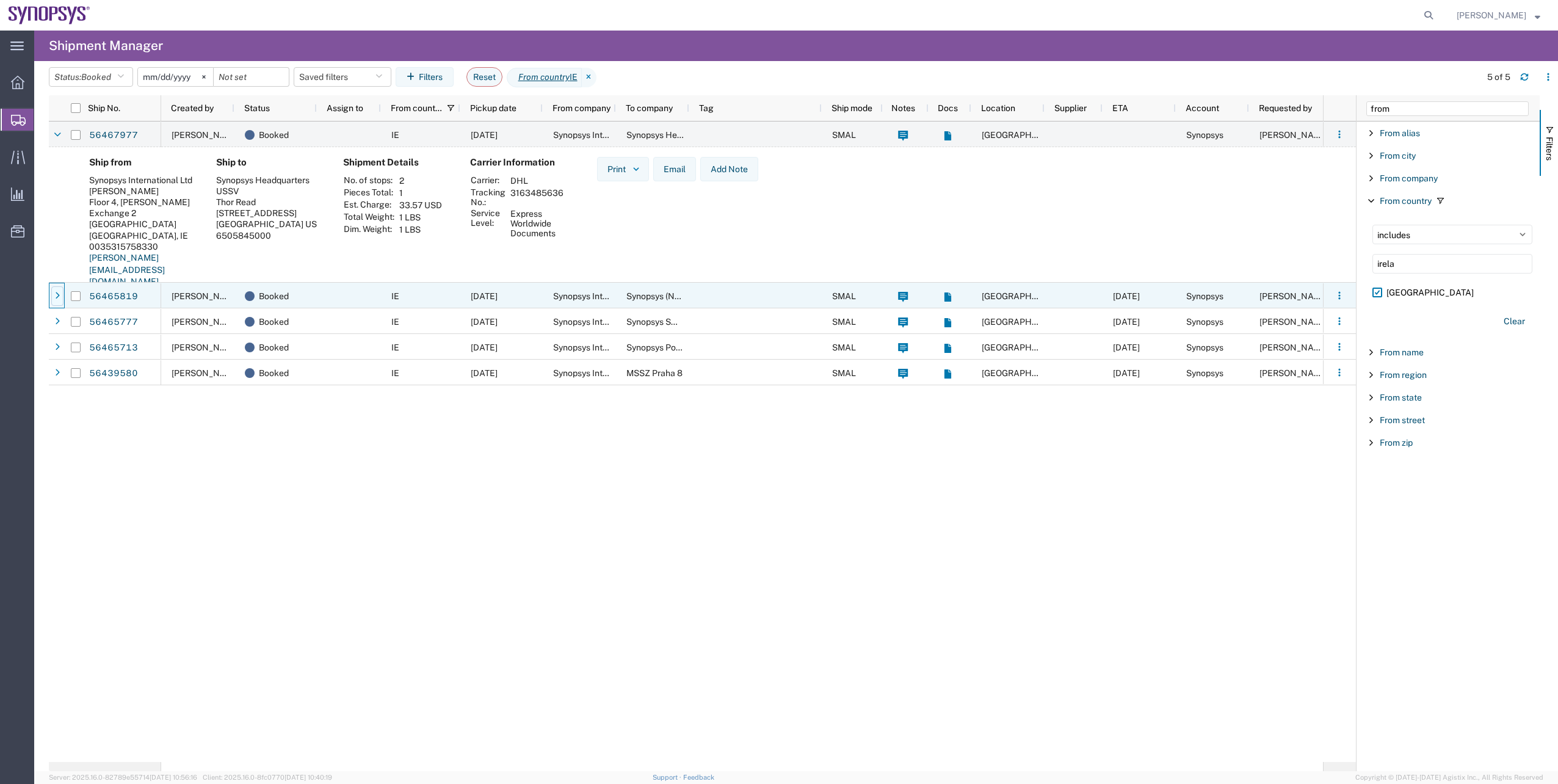
click at [60, 301] on div at bounding box center [57, 296] width 12 height 20
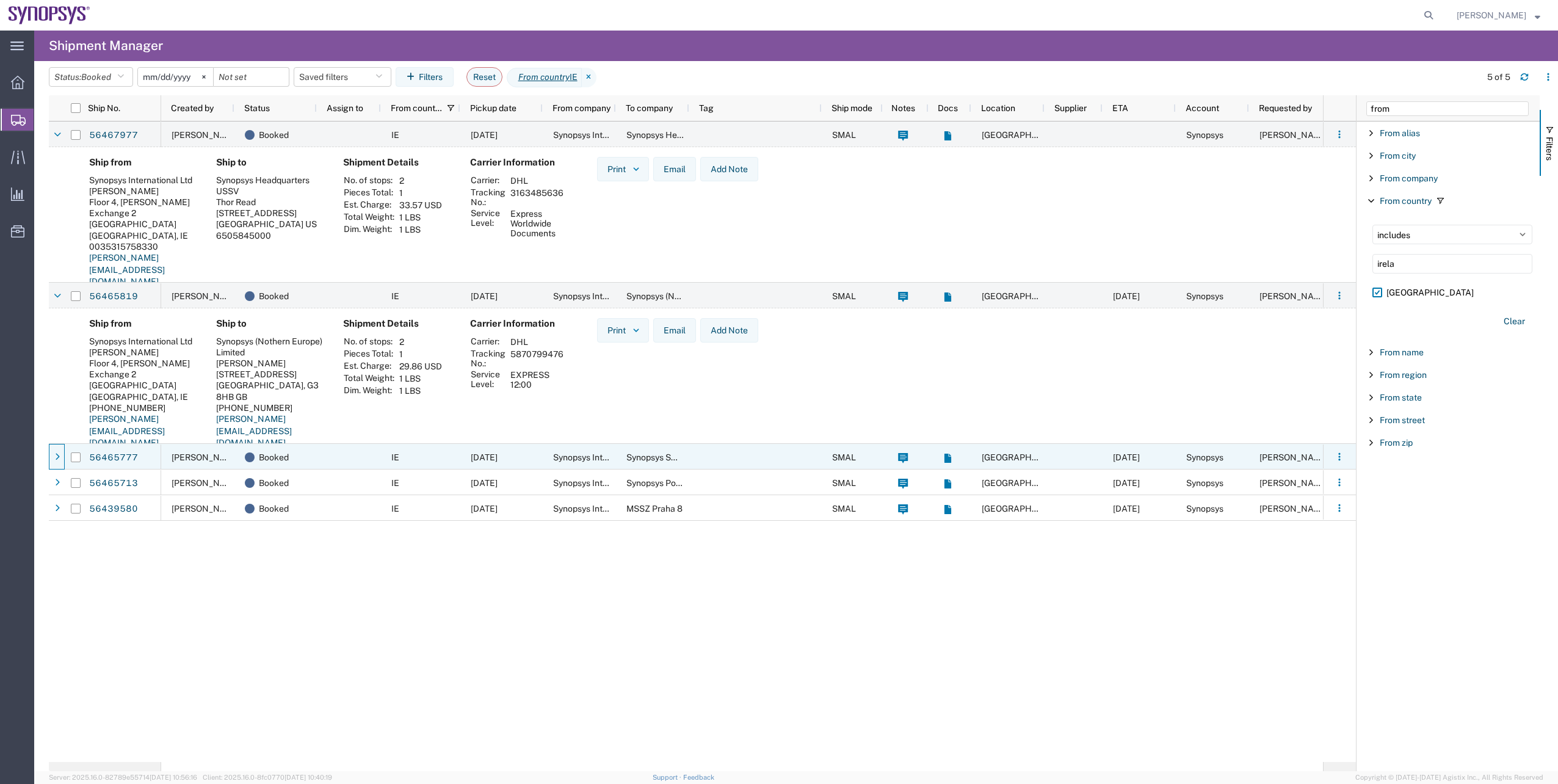
click at [60, 468] on span at bounding box center [57, 457] width 12 height 26
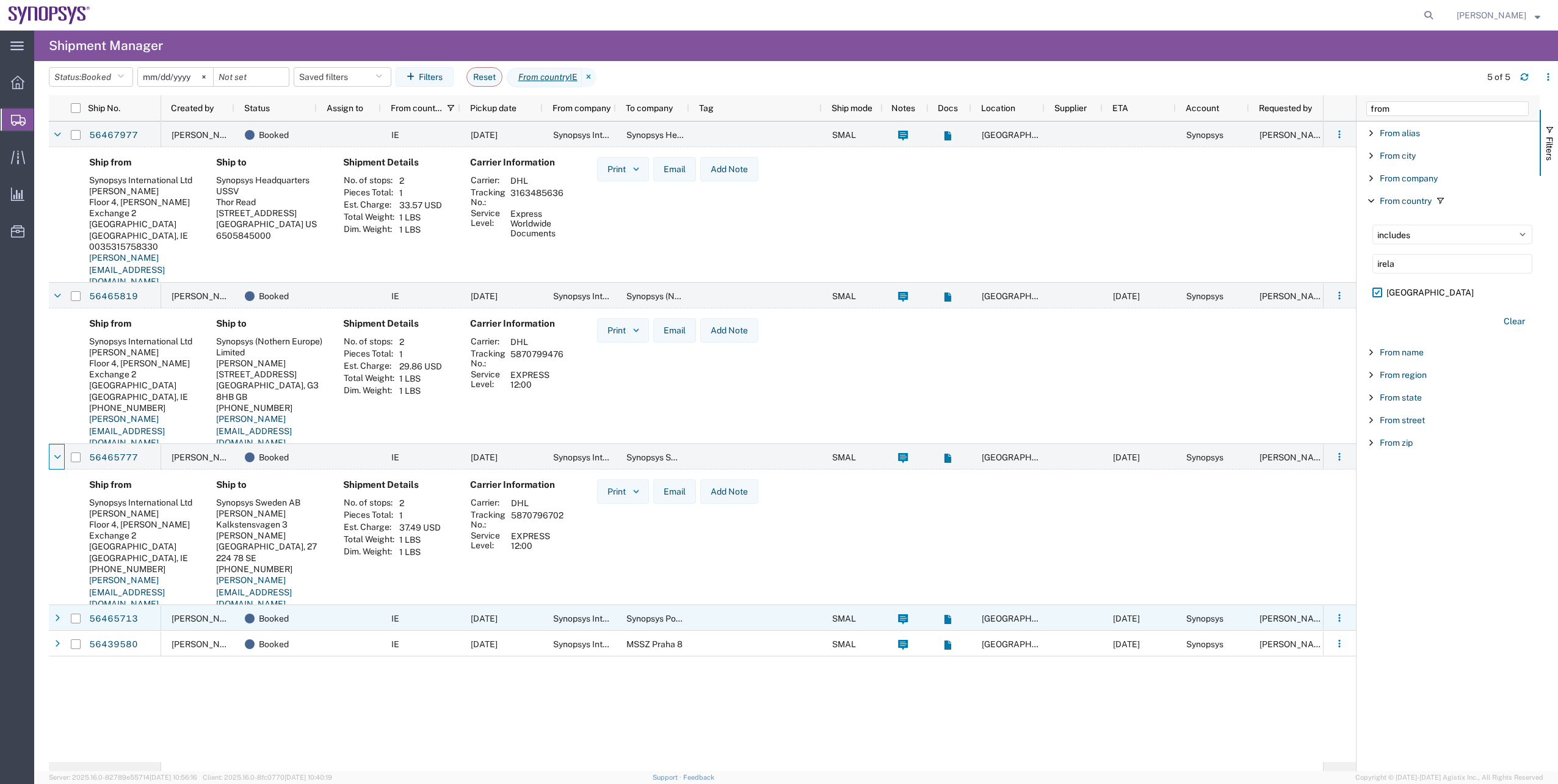
click at [62, 611] on div at bounding box center [57, 619] width 12 height 20
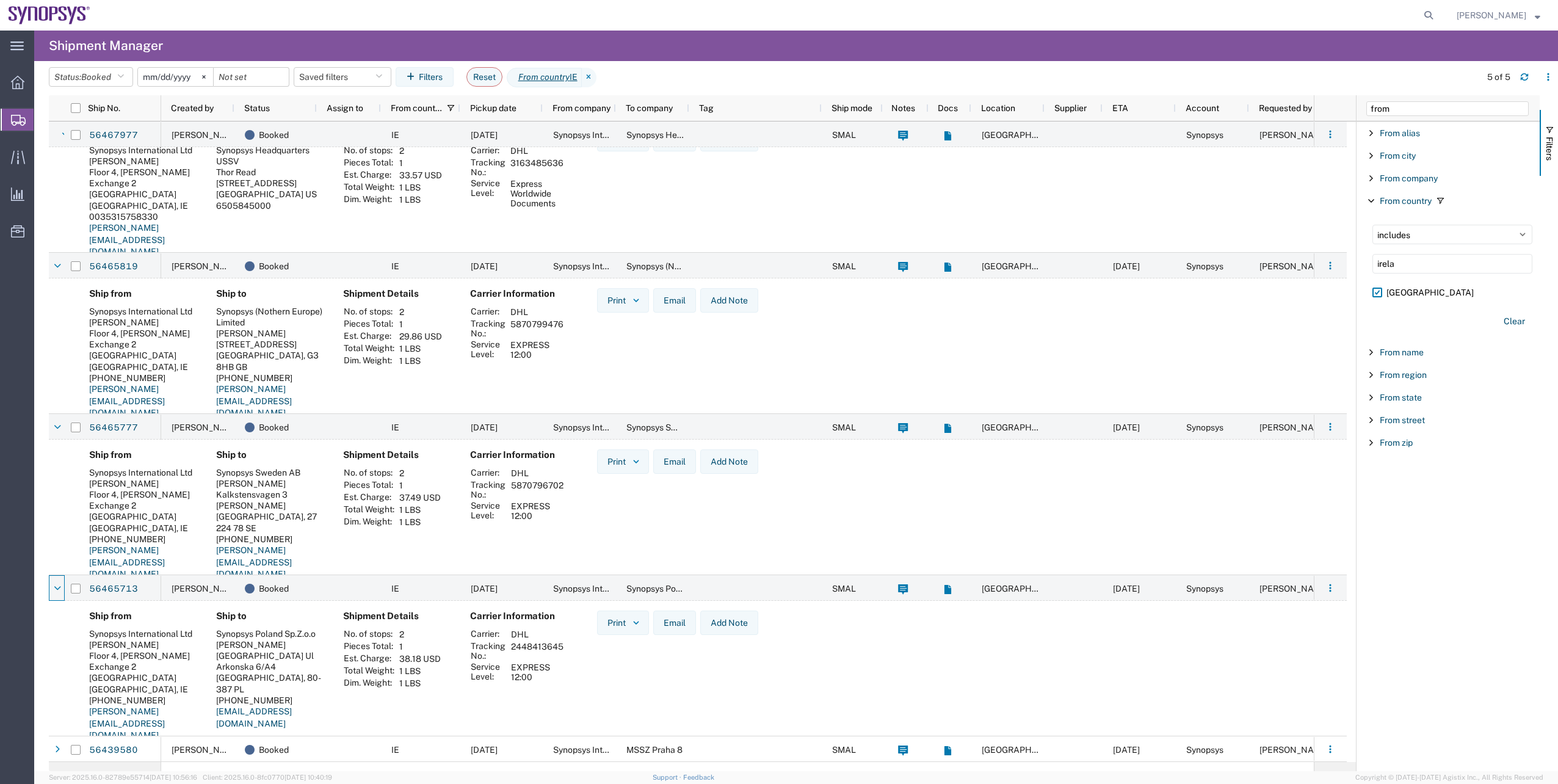
scroll to position [31, 0]
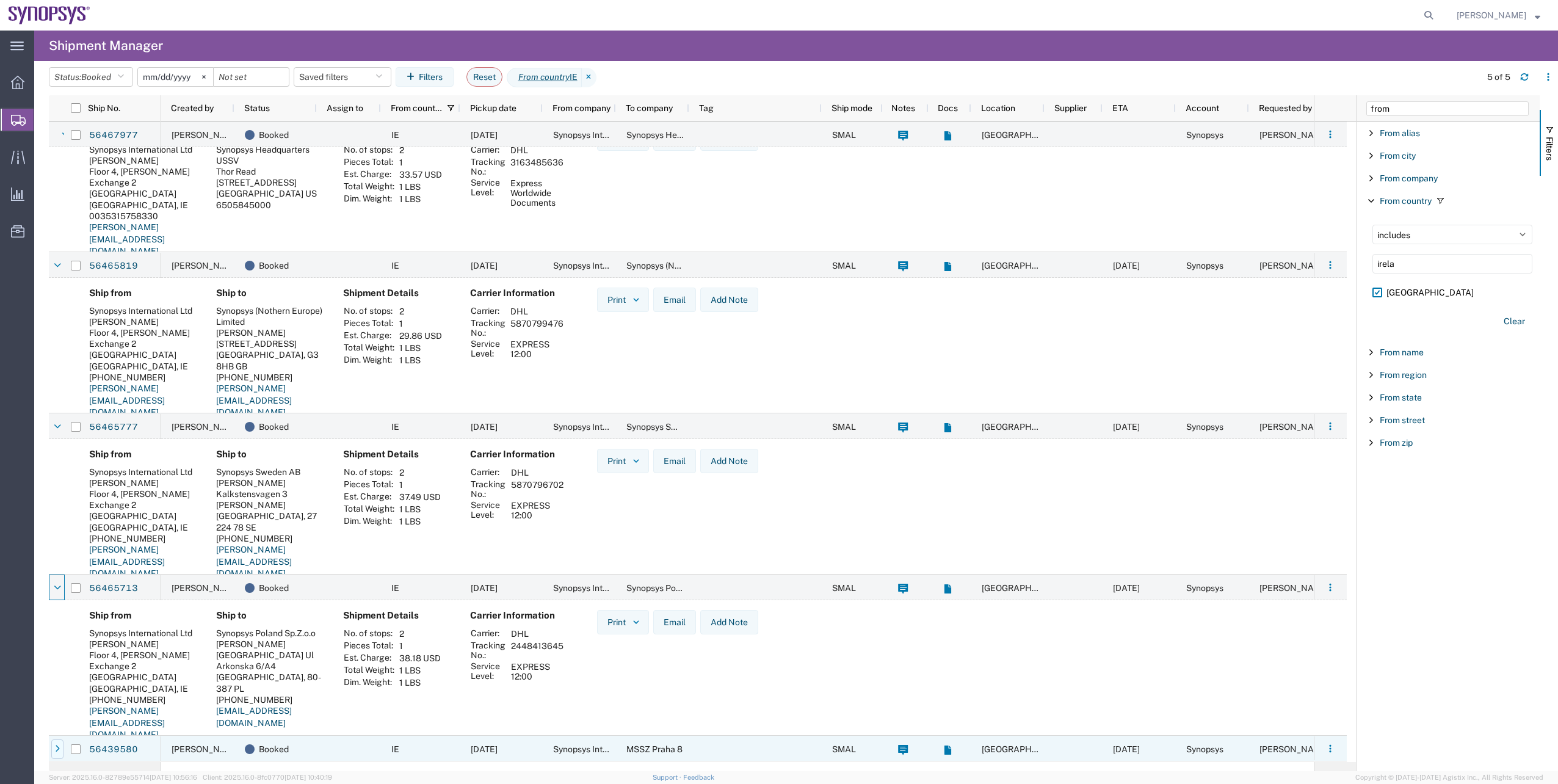
click at [63, 741] on div at bounding box center [57, 749] width 12 height 20
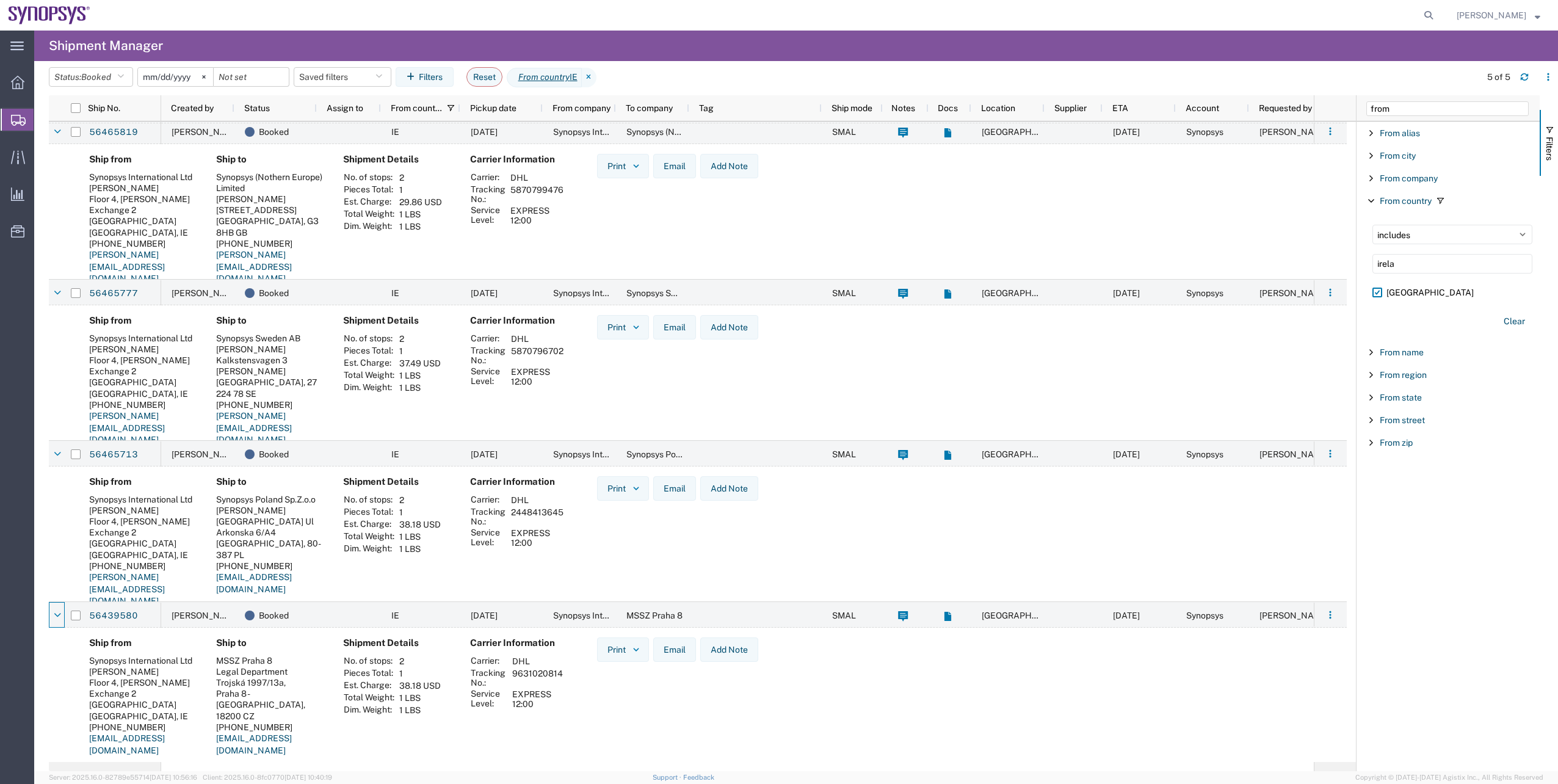
scroll to position [165, 0]
click at [58, 619] on div at bounding box center [57, 614] width 12 height 20
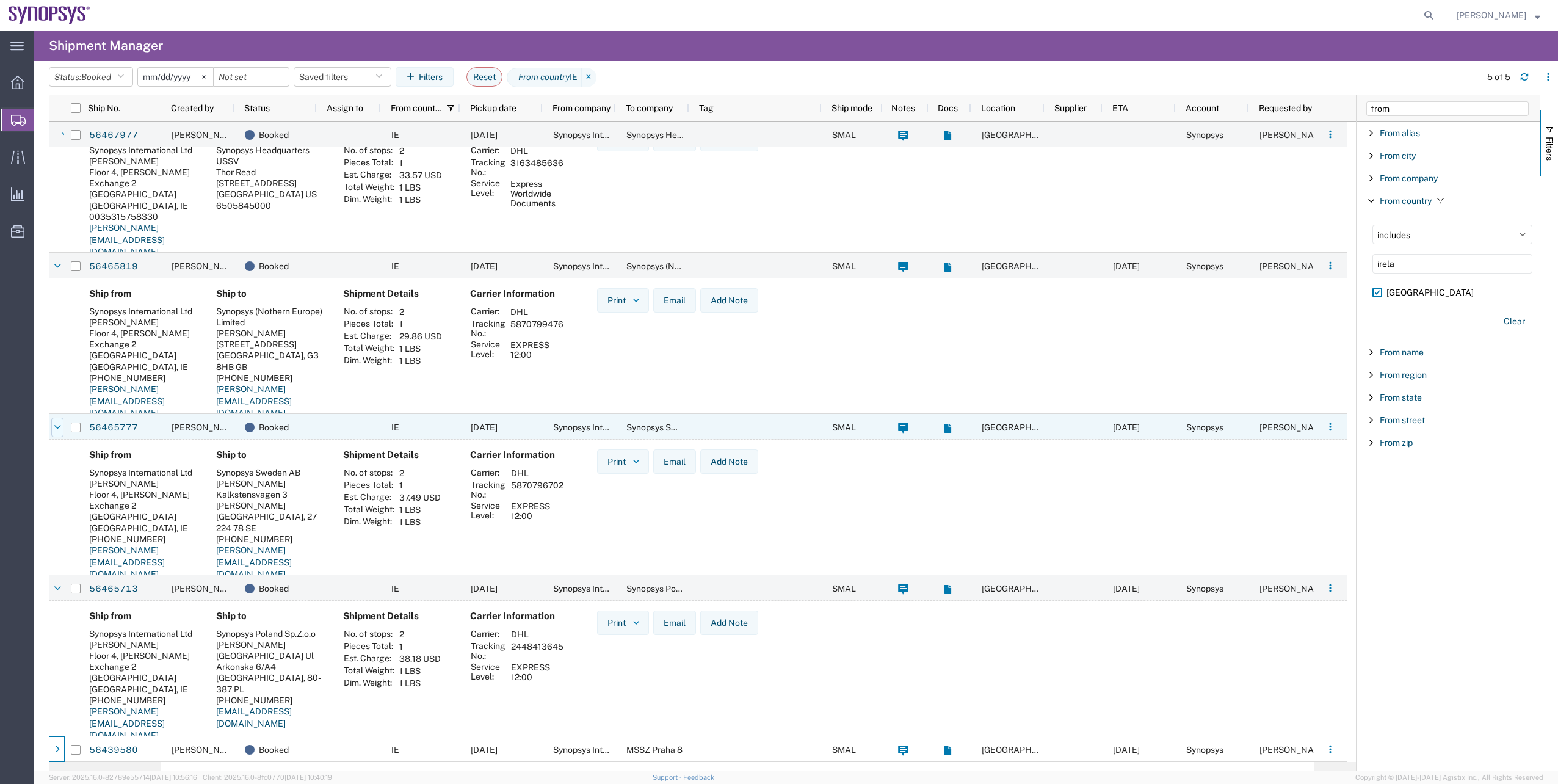
click at [63, 433] on div at bounding box center [57, 427] width 12 height 20
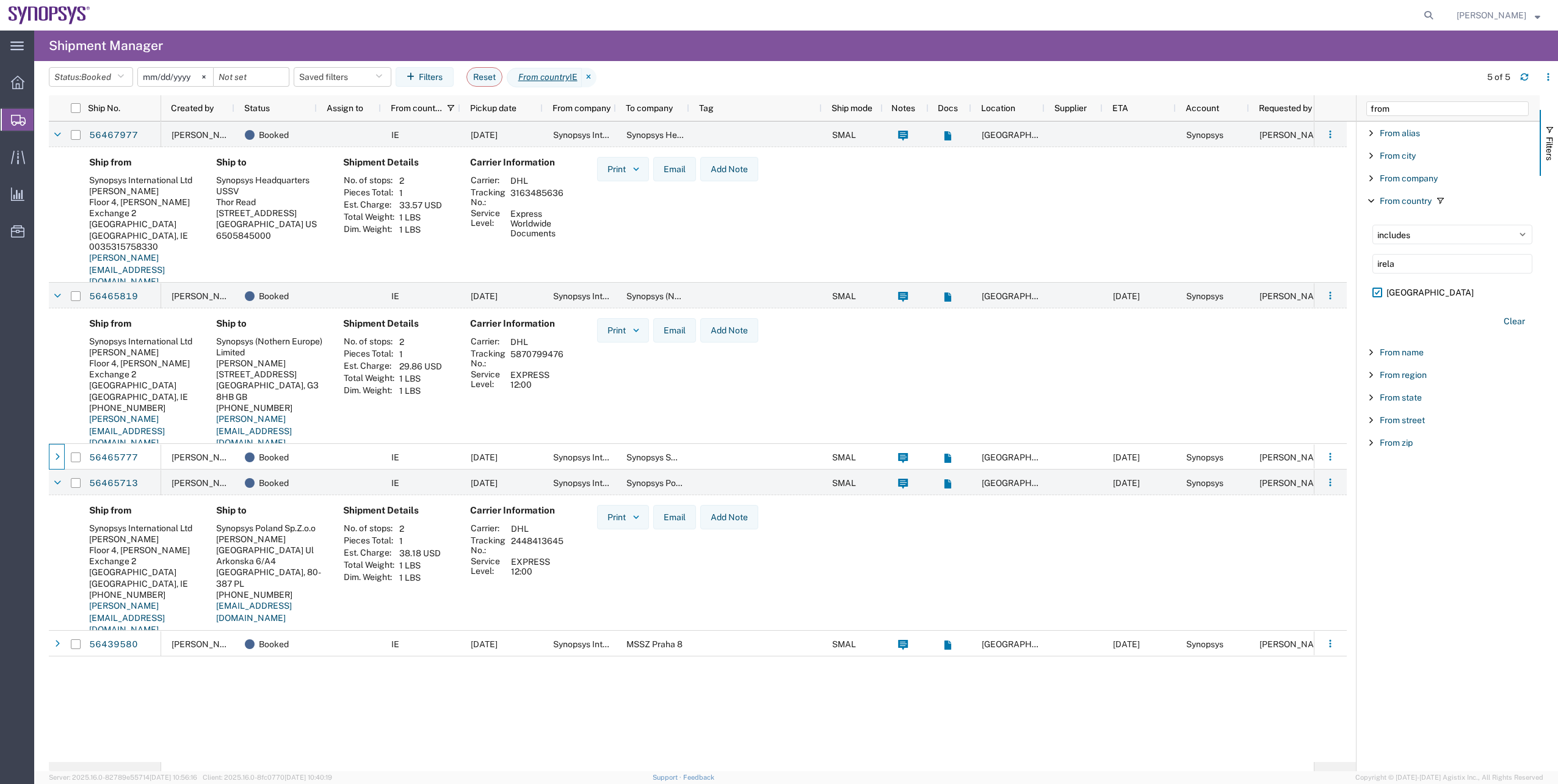
scroll to position [0, 0]
click at [55, 131] on icon at bounding box center [57, 135] width 7 height 9
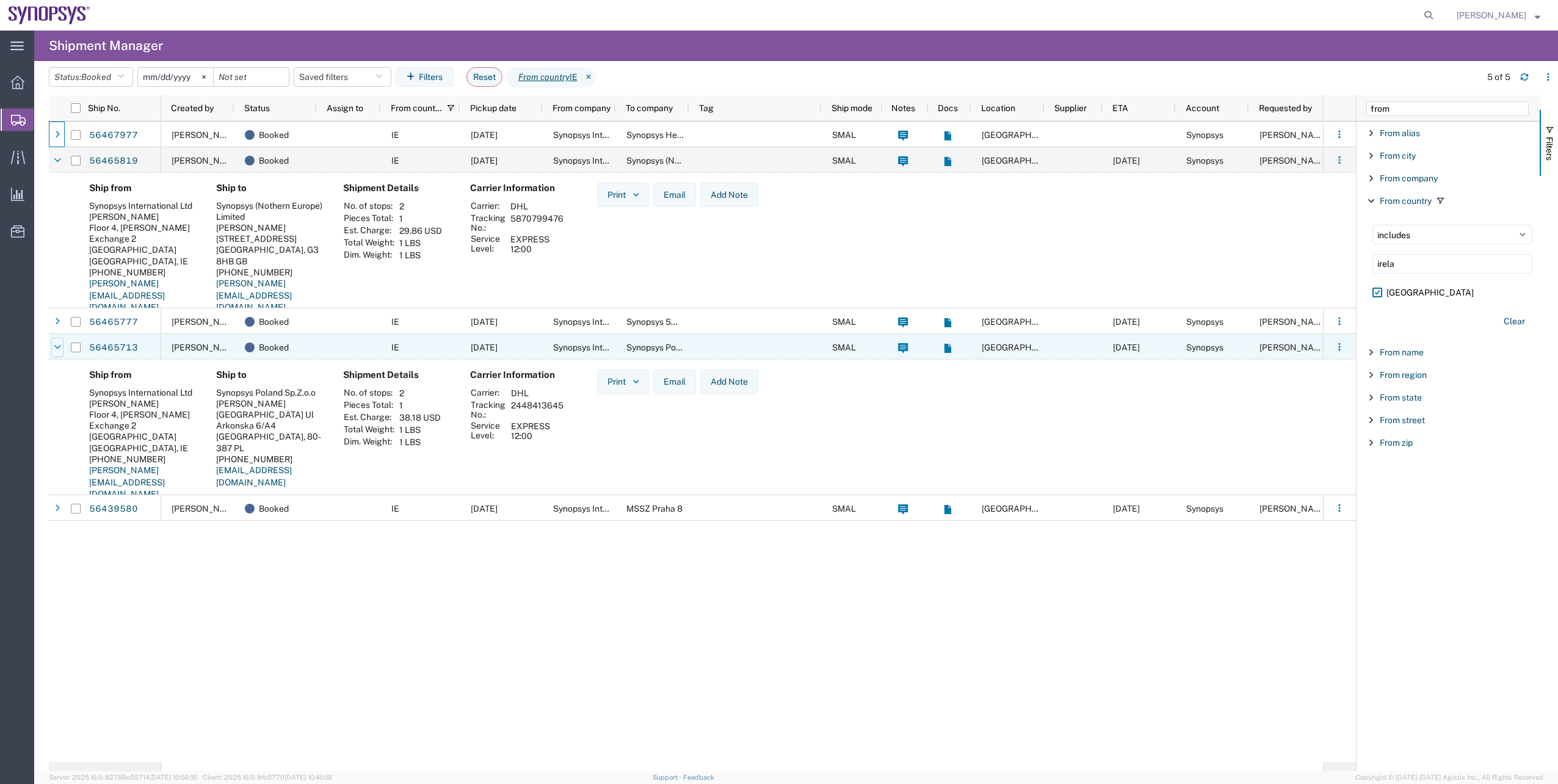
click at [57, 348] on icon at bounding box center [57, 347] width 7 height 9
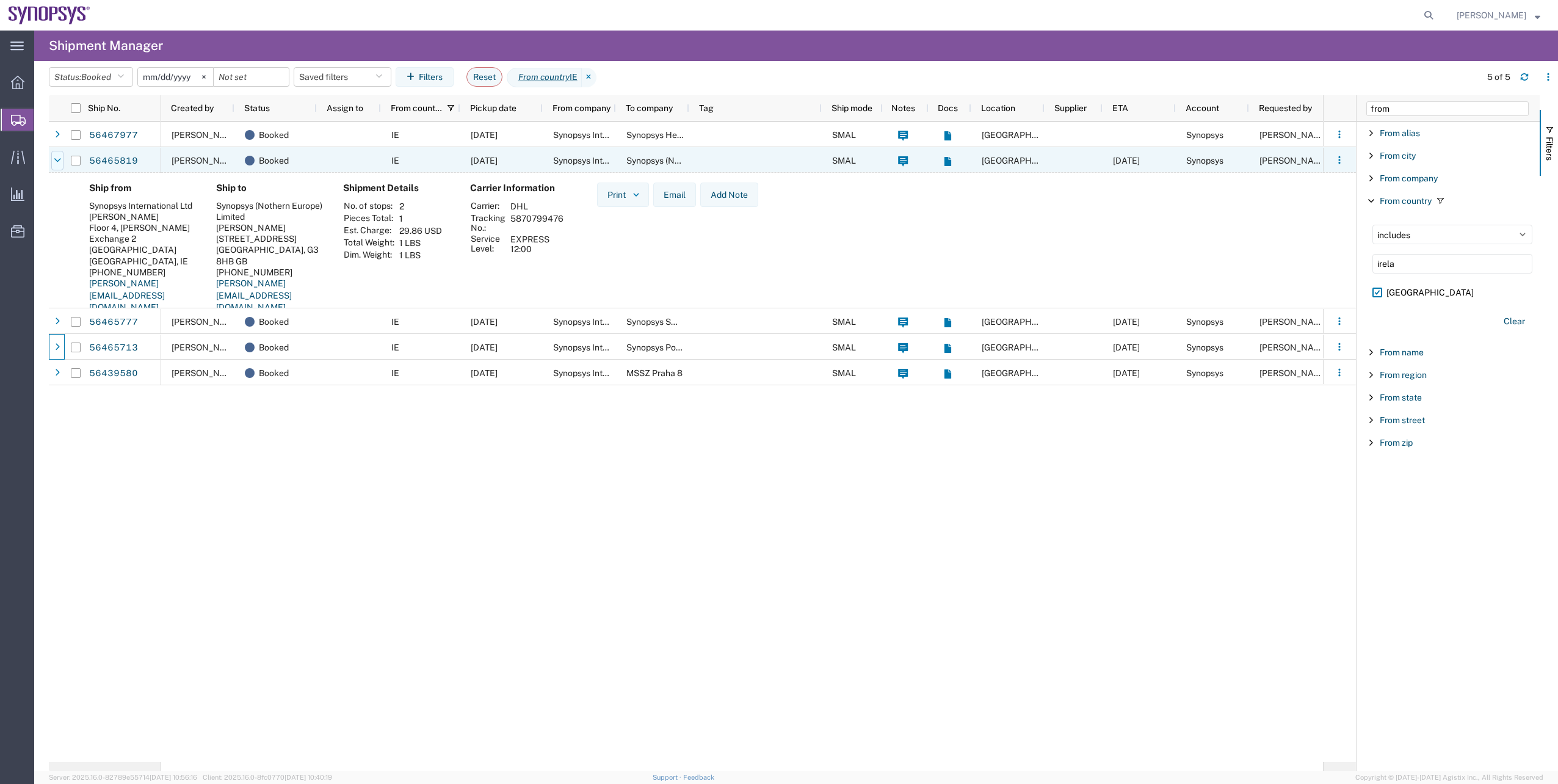
click at [56, 164] on div at bounding box center [57, 161] width 12 height 20
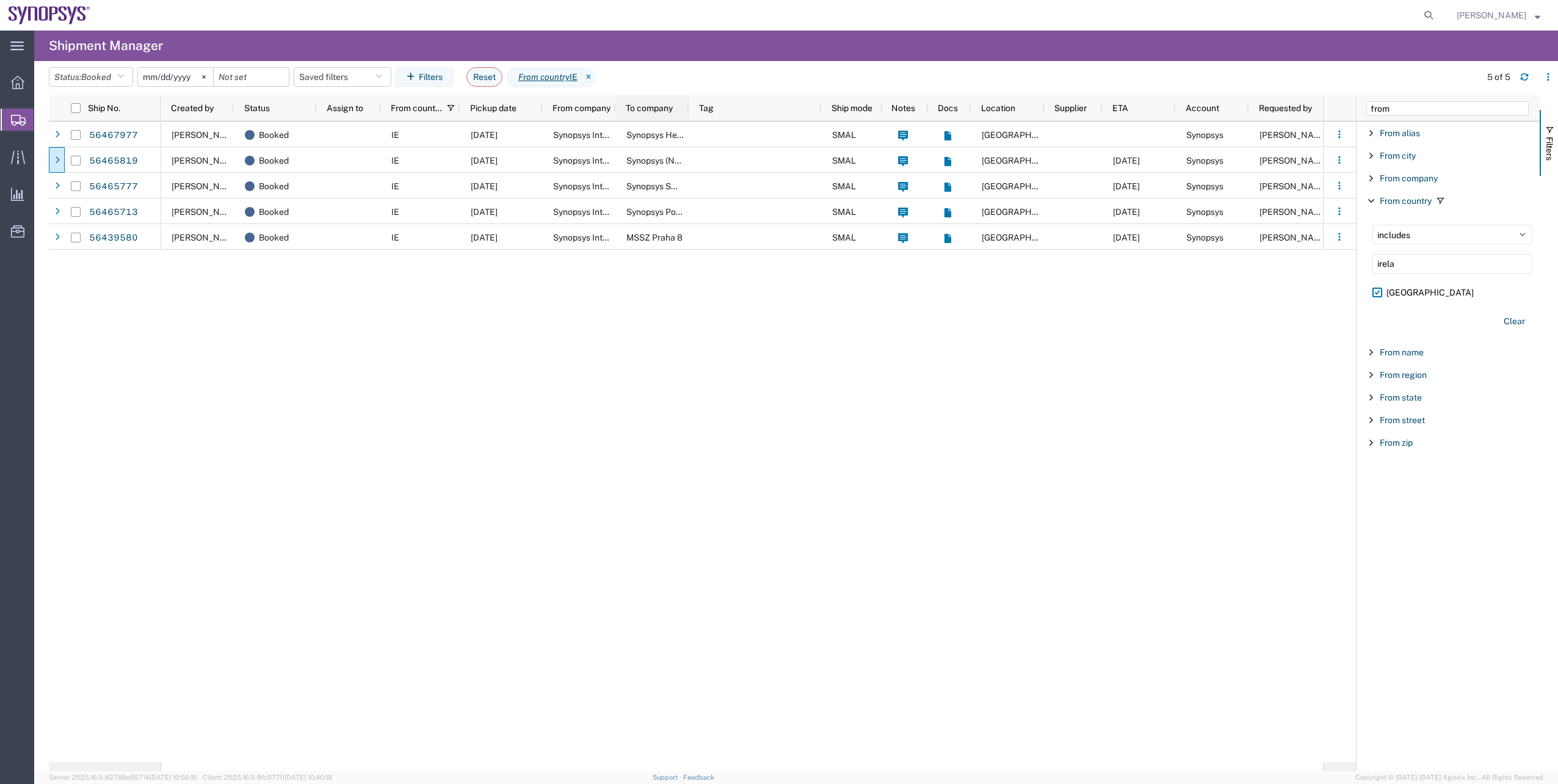
click at [686, 101] on div "To company" at bounding box center [652, 108] width 73 height 26
drag, startPoint x: 690, startPoint y: 103, endPoint x: 777, endPoint y: 105, distance: 87.0
click at [777, 105] on div "Tag" at bounding box center [756, 108] width 132 height 26
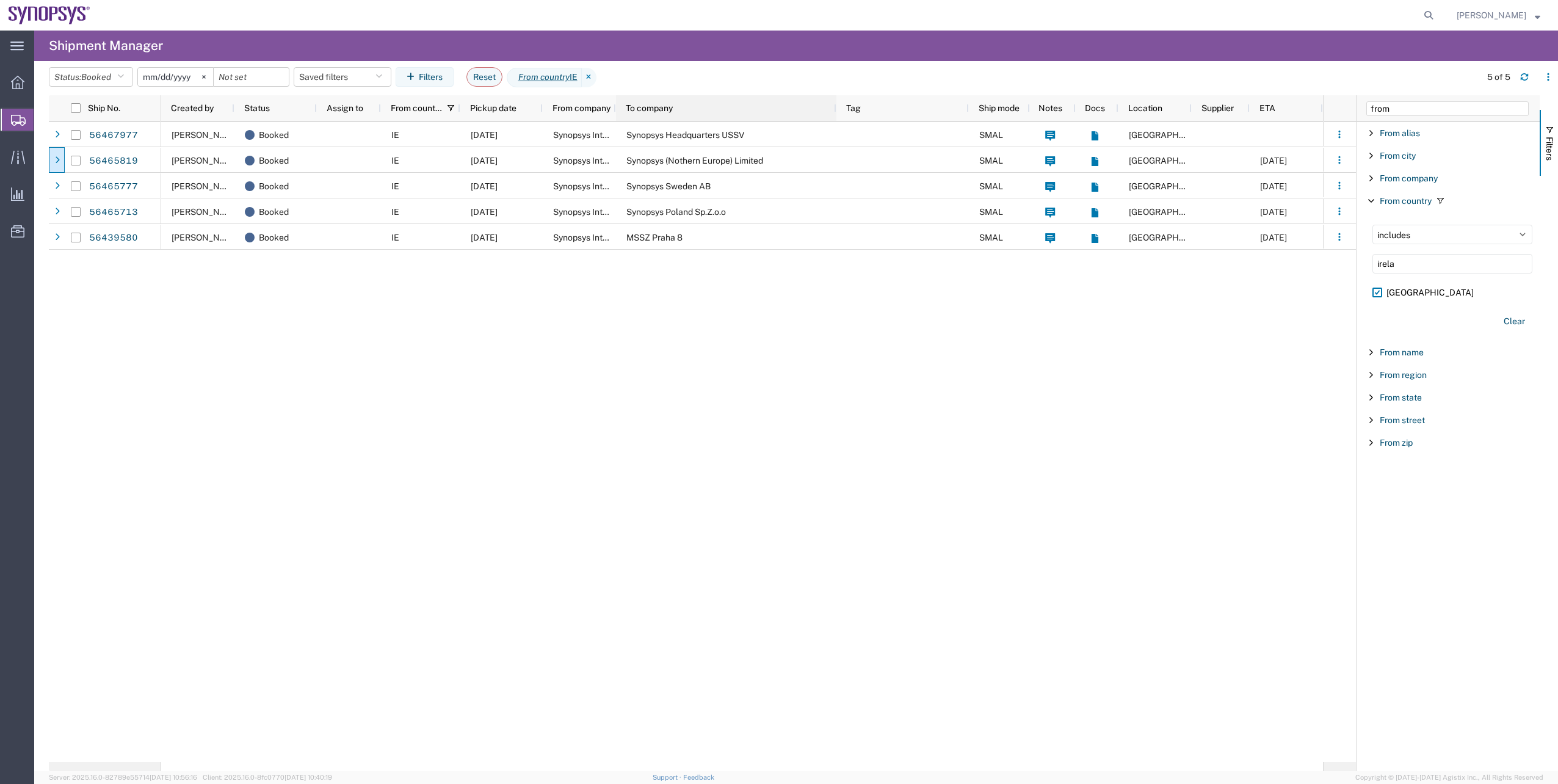
drag, startPoint x: 688, startPoint y: 108, endPoint x: 820, endPoint y: 131, distance: 134.0
click at [835, 123] on div "Ship No. Created by Status Assign to From country Pickup date From company To c…" at bounding box center [703, 433] width 1308 height 676
click at [604, 346] on div "[PERSON_NAME] Booked IE [DATE] Synopsys International Ltd Synopsys Sweden AB SM…" at bounding box center [742, 441] width 1162 height 640
click at [14, 122] on icon at bounding box center [18, 119] width 15 height 11
click at [91, 78] on span "Booked" at bounding box center [96, 77] width 30 height 10
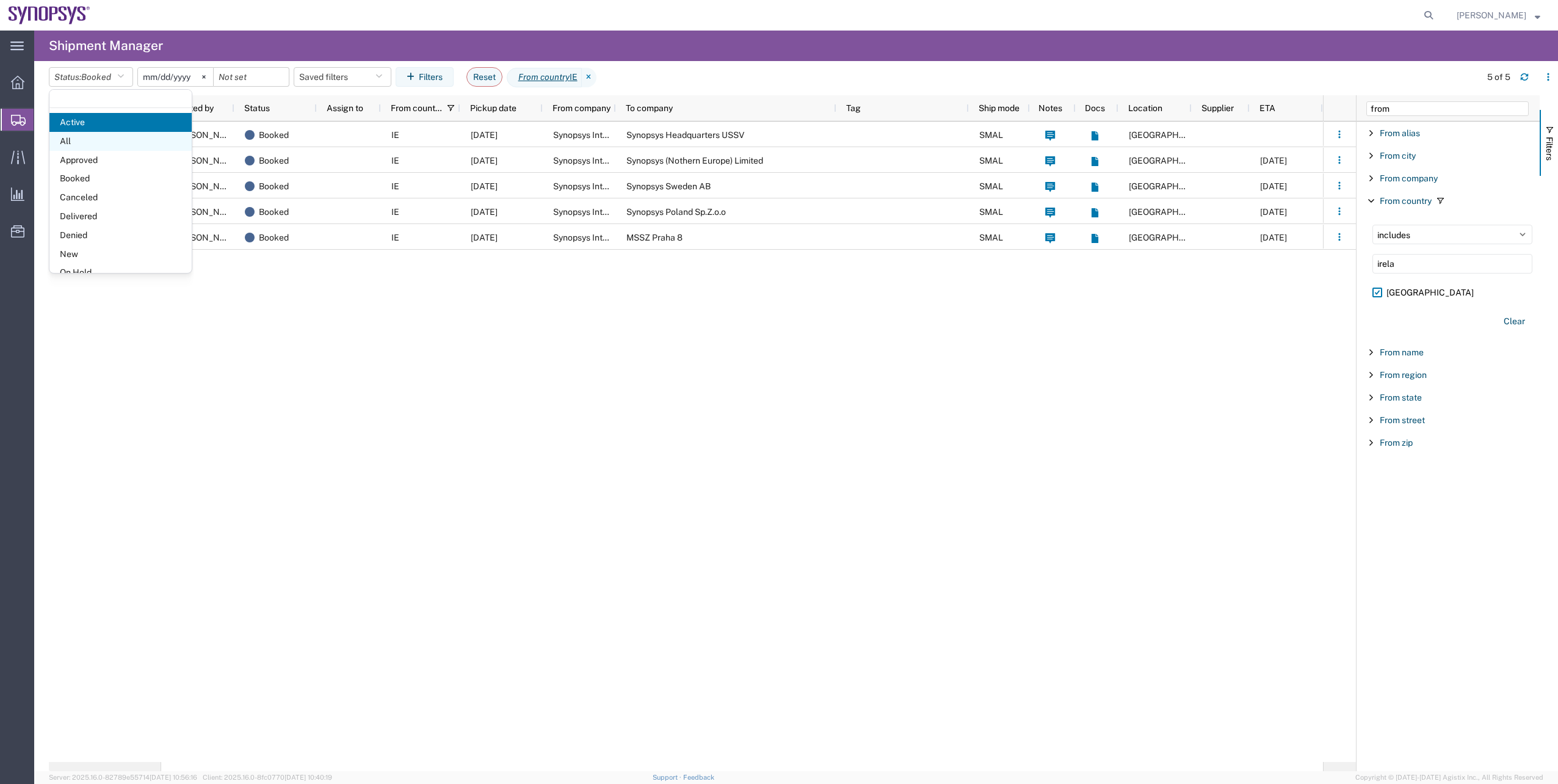
click at [123, 141] on span "All" at bounding box center [120, 141] width 142 height 19
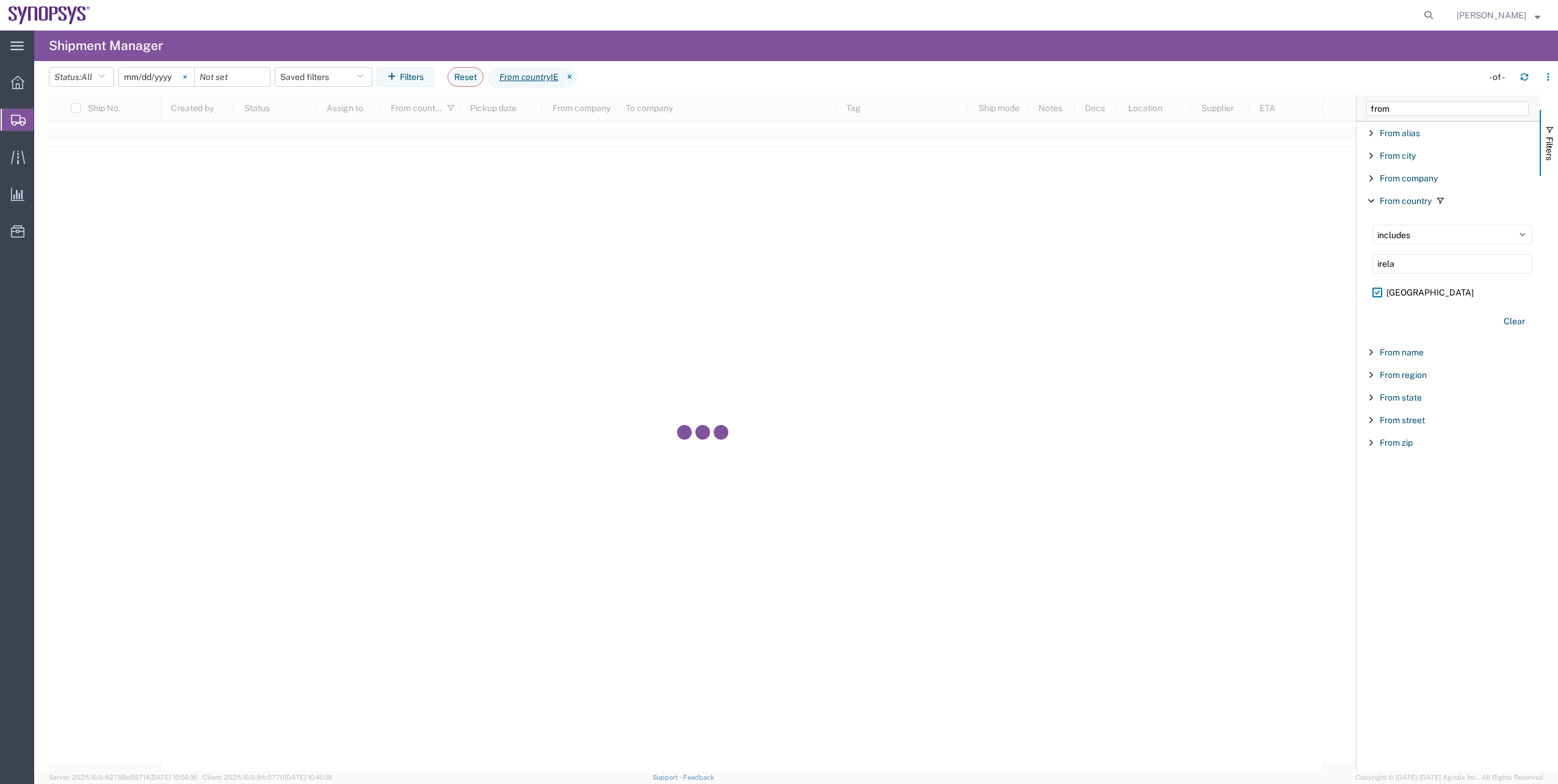
click at [186, 78] on icon at bounding box center [184, 76] width 3 height 3
click at [563, 78] on span "From country IE" at bounding box center [525, 78] width 75 height 20
click at [577, 78] on icon at bounding box center [570, 78] width 15 height 20
drag, startPoint x: 1419, startPoint y: 104, endPoint x: 1320, endPoint y: 113, distance: 99.4
click at [1320, 116] on div "Ship No. Created by Status Assign to From country Pickup date From company To c…" at bounding box center [804, 433] width 1510 height 676
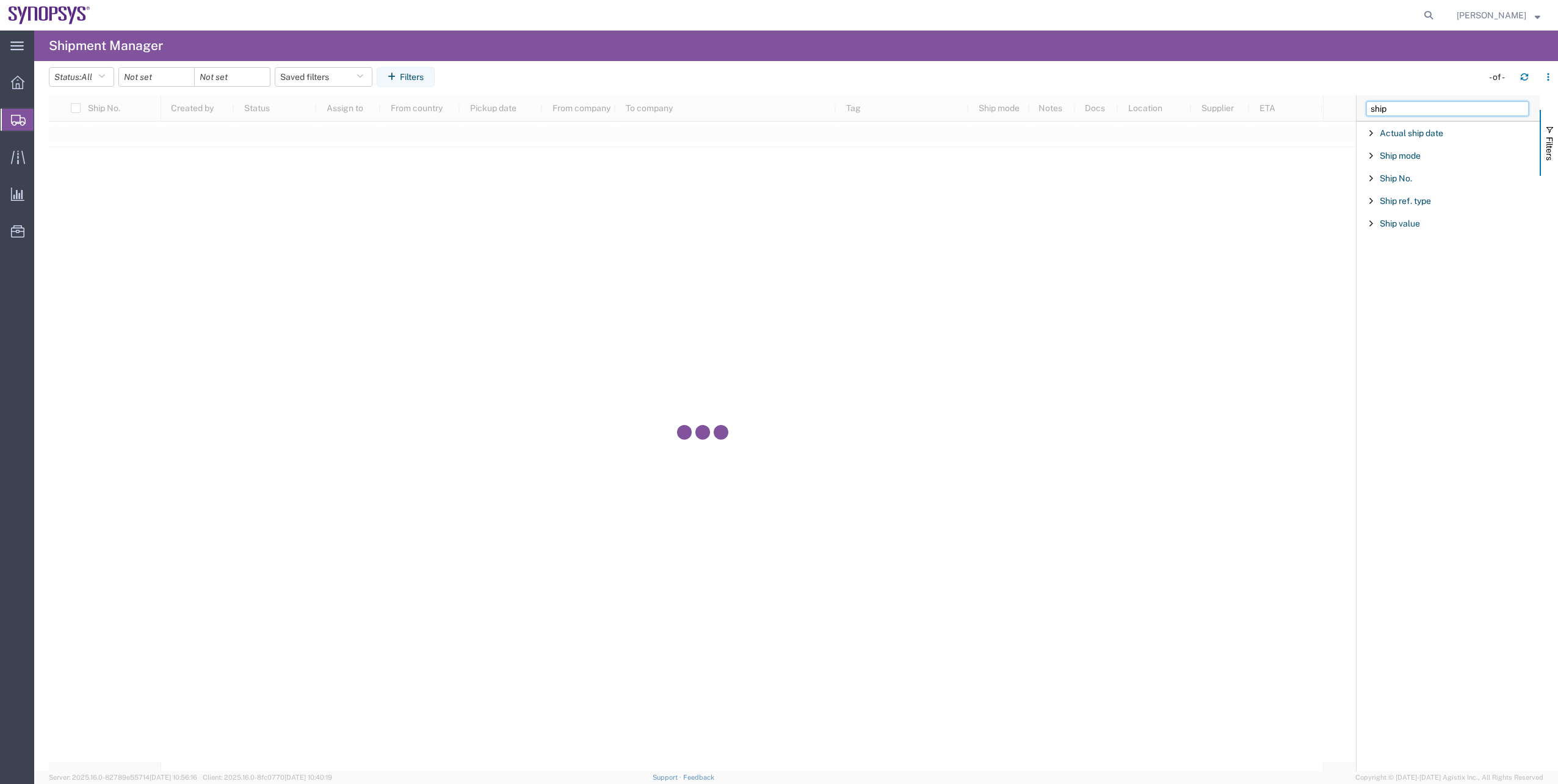
type input "ship"
click at [1418, 175] on div "Ship No." at bounding box center [1449, 178] width 183 height 22
type input "55617082"
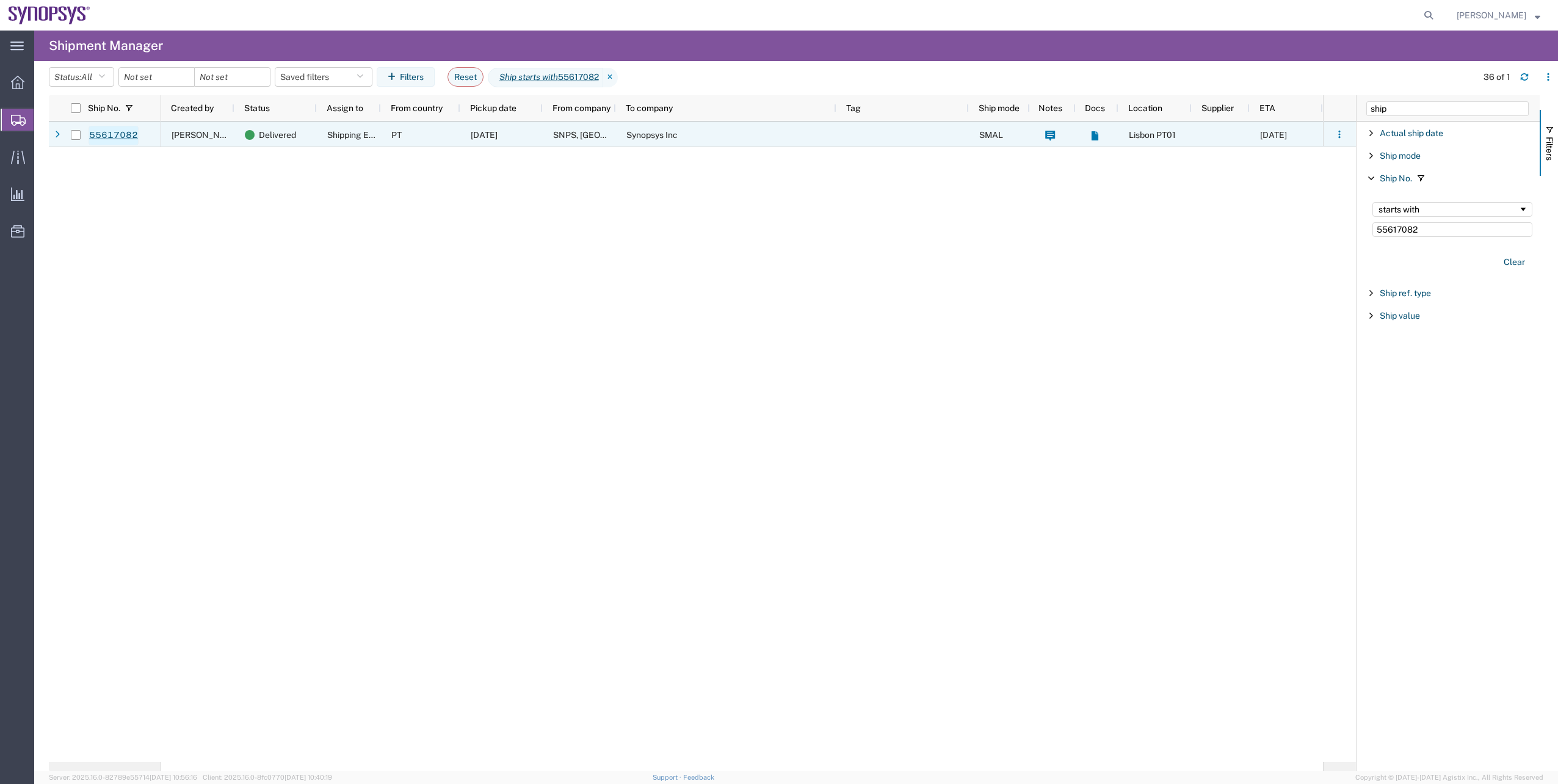
click at [132, 133] on link "55617082" at bounding box center [113, 136] width 50 height 20
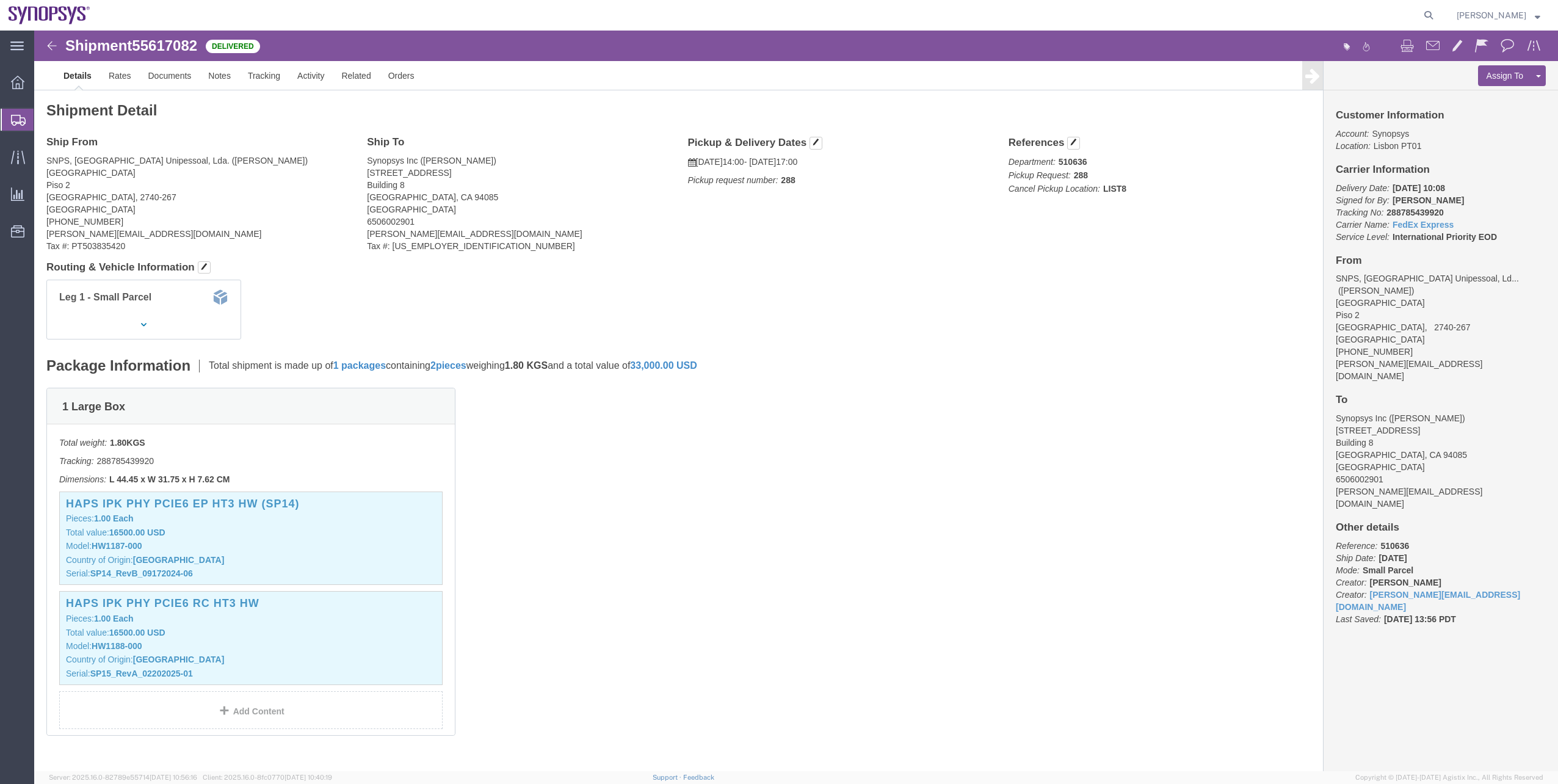
click at [0, 0] on span "Shipment Manager" at bounding box center [0, 0] width 0 height 0
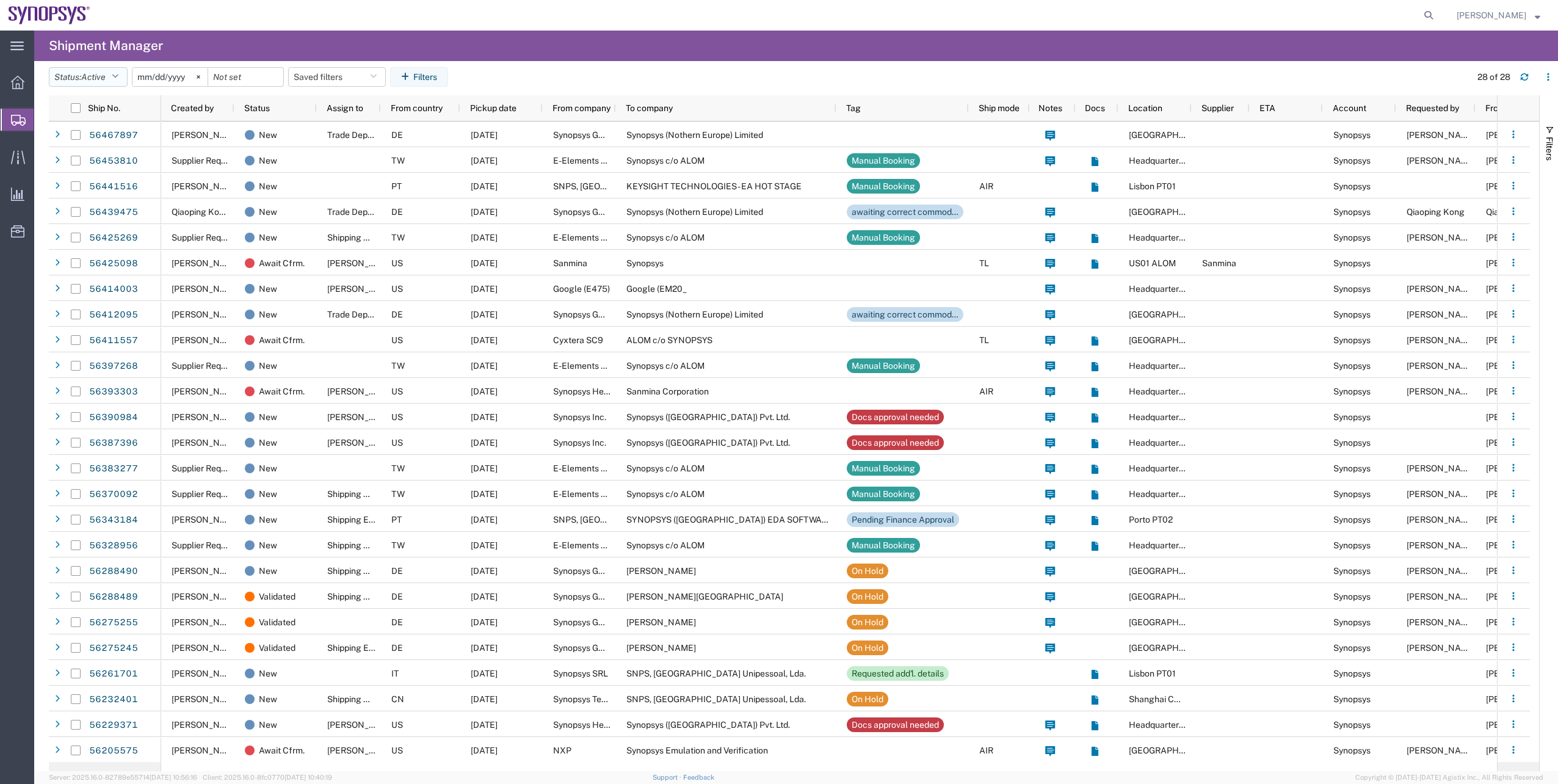
click at [110, 71] on button "Status: Active" at bounding box center [89, 77] width 79 height 20
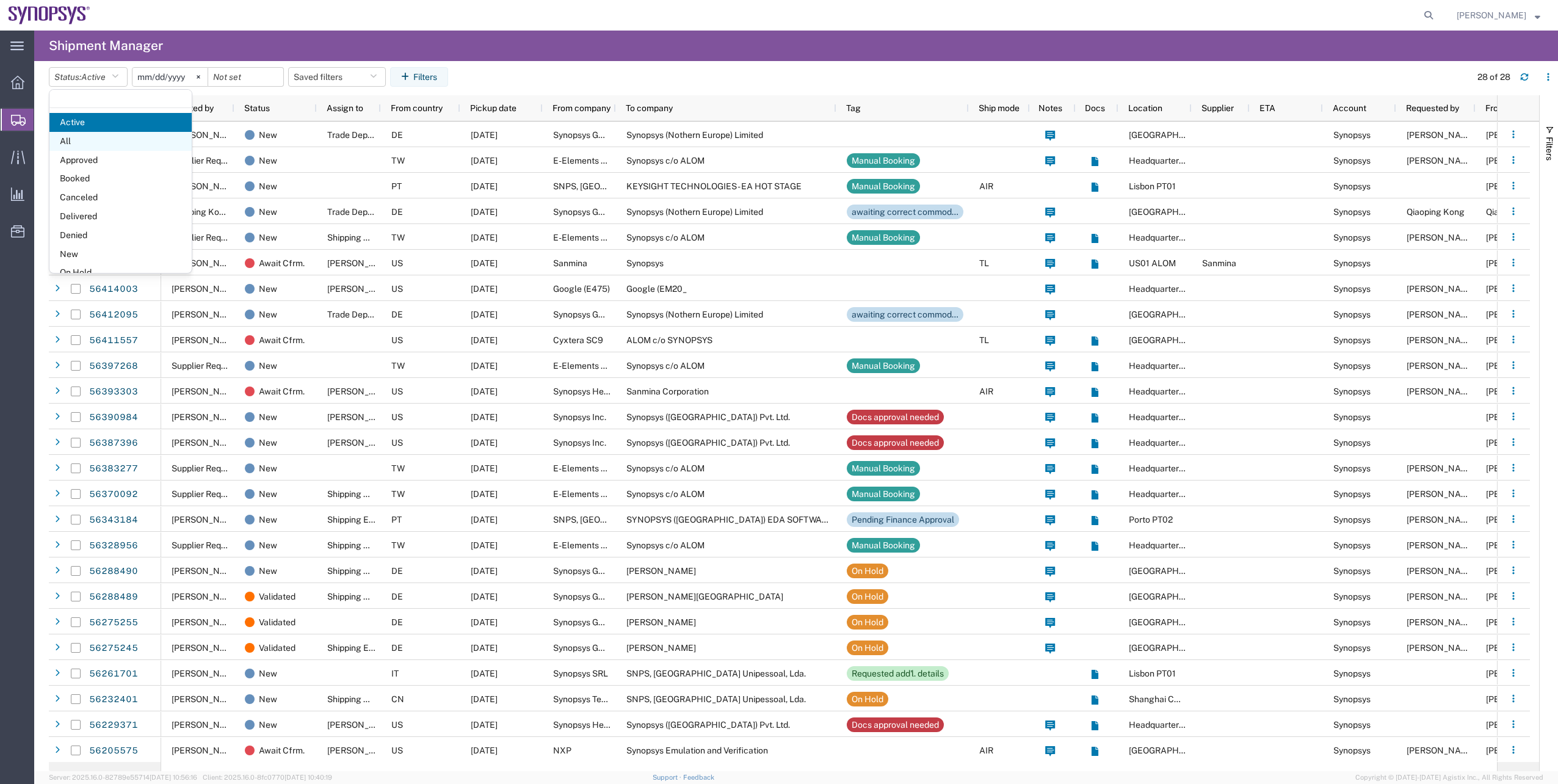
click at [127, 138] on span "All" at bounding box center [120, 141] width 142 height 19
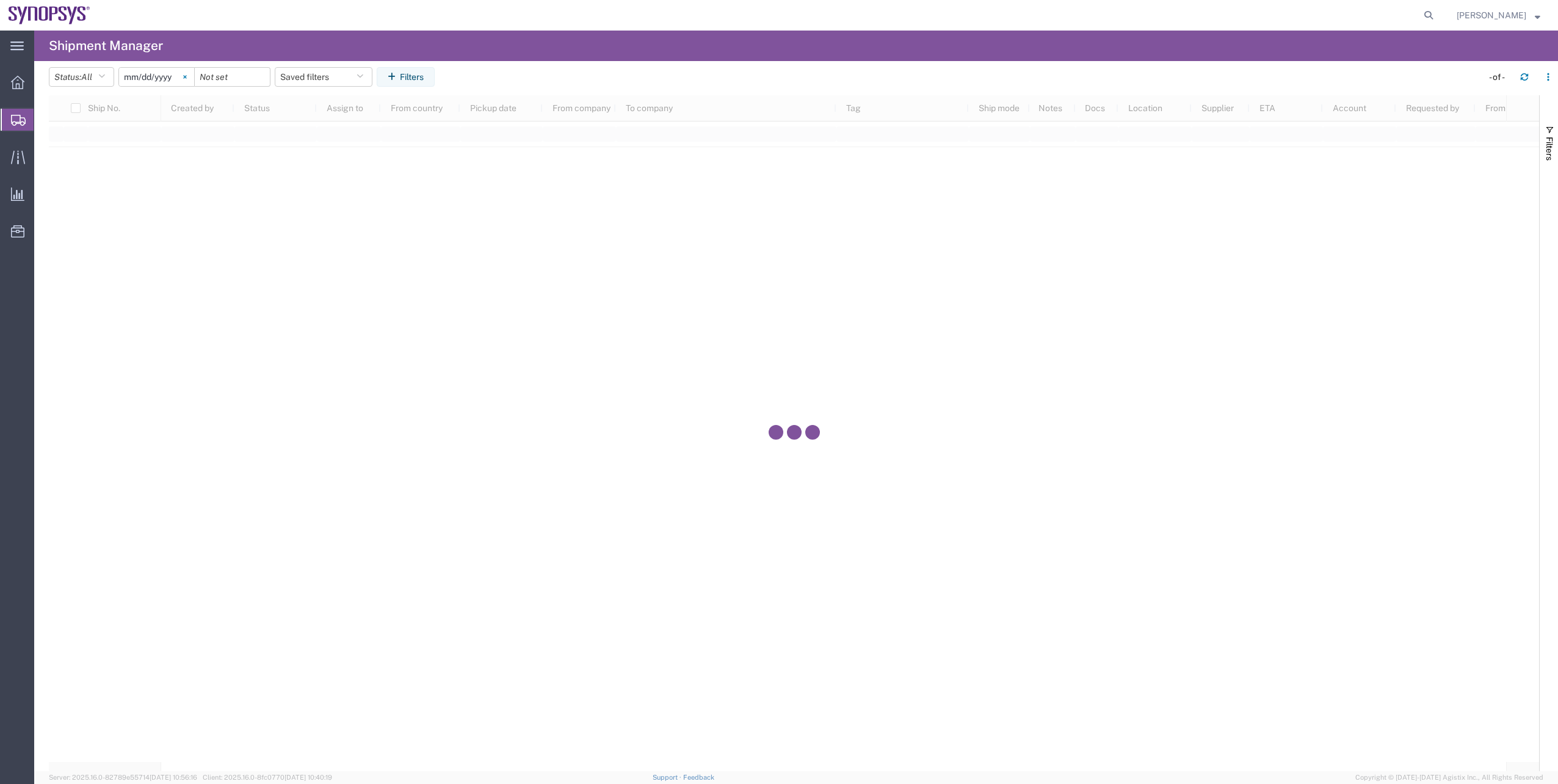
click at [184, 76] on svg-icon at bounding box center [184, 77] width 19 height 19
click at [389, 82] on button "Filters" at bounding box center [405, 77] width 58 height 20
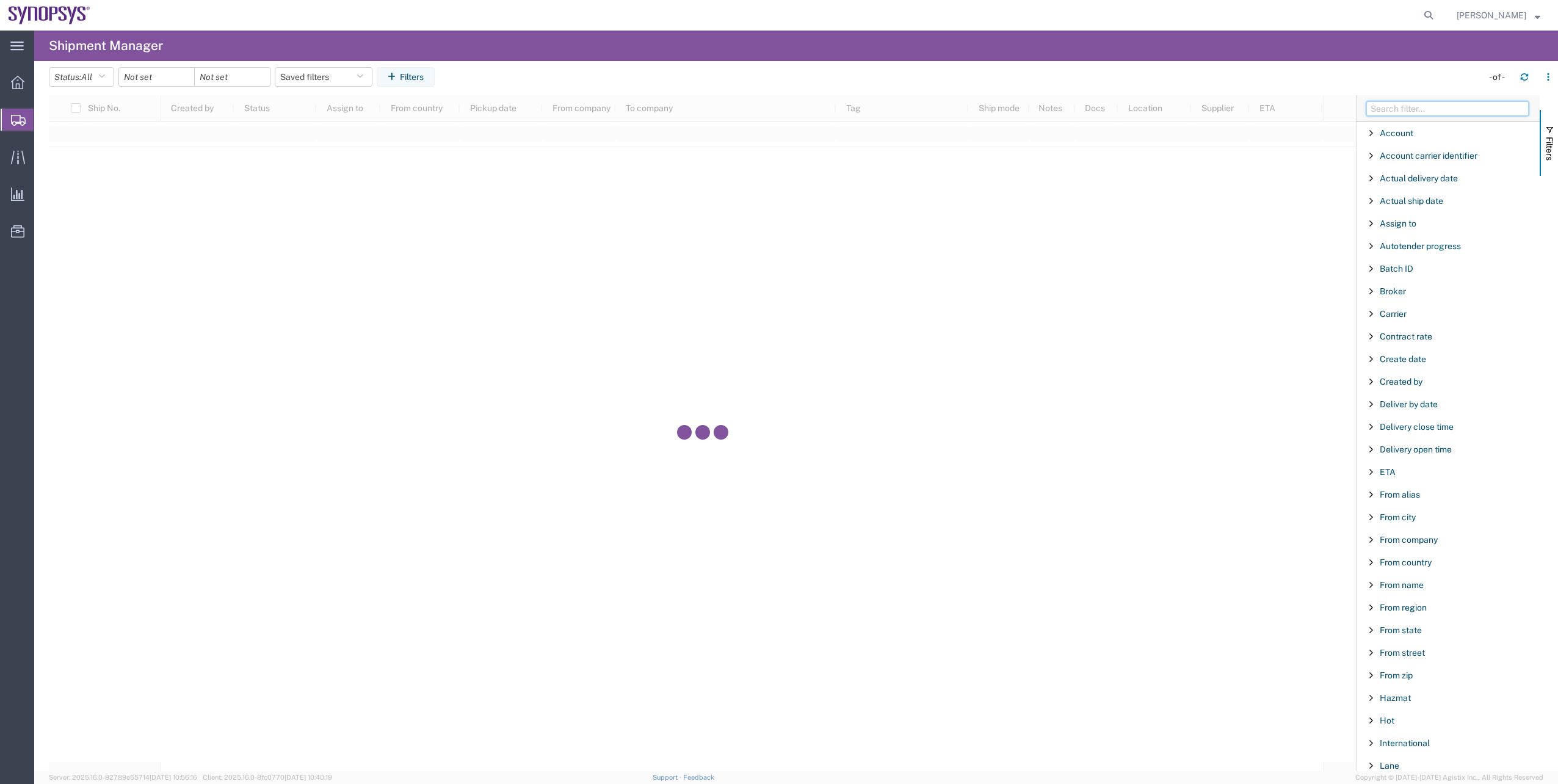
click at [1386, 106] on input "Filter Columns Input" at bounding box center [1448, 108] width 163 height 15
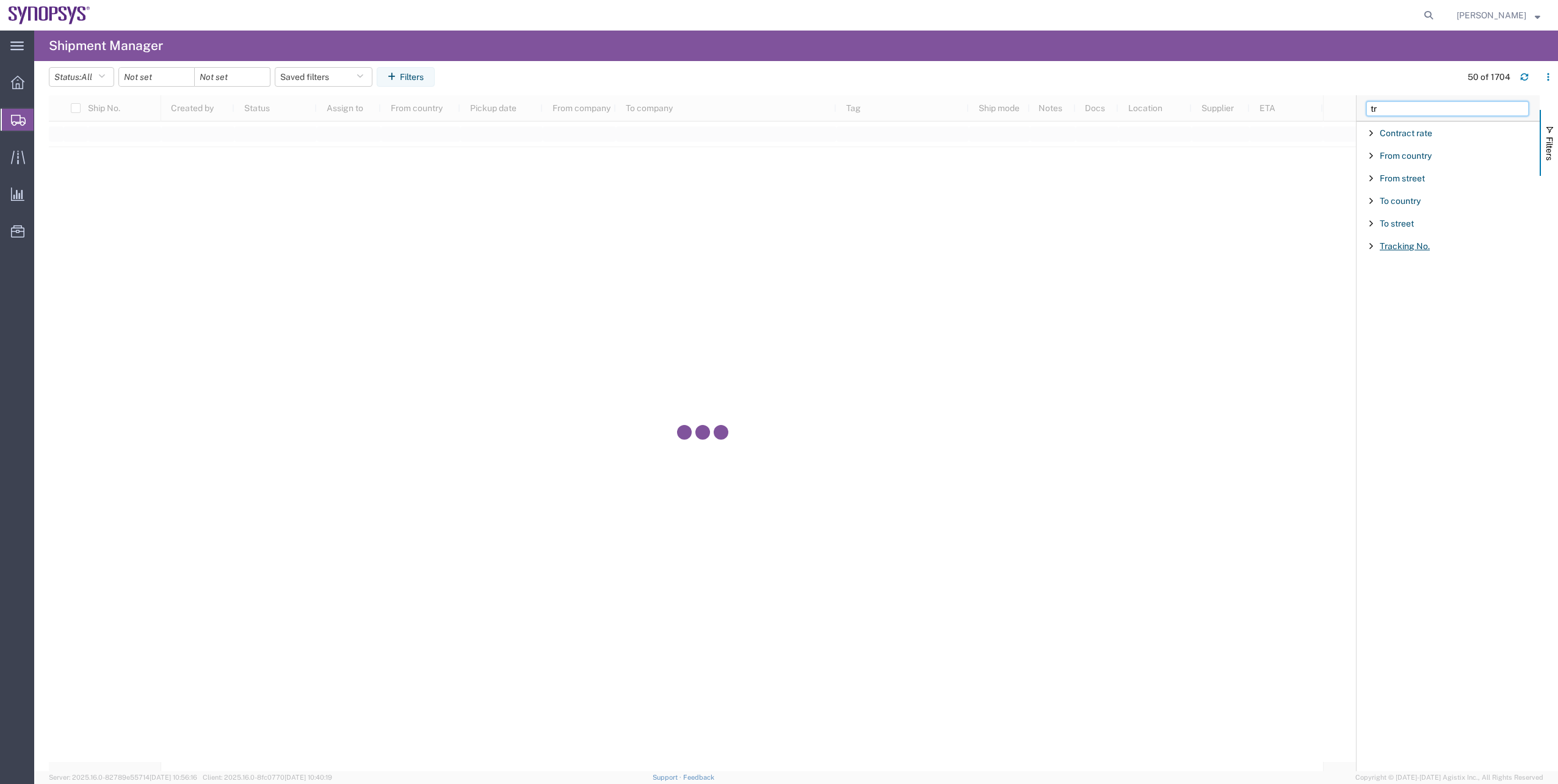
type input "tr"
click at [1410, 244] on span "Tracking No." at bounding box center [1404, 246] width 50 height 10
type input "391929696591"
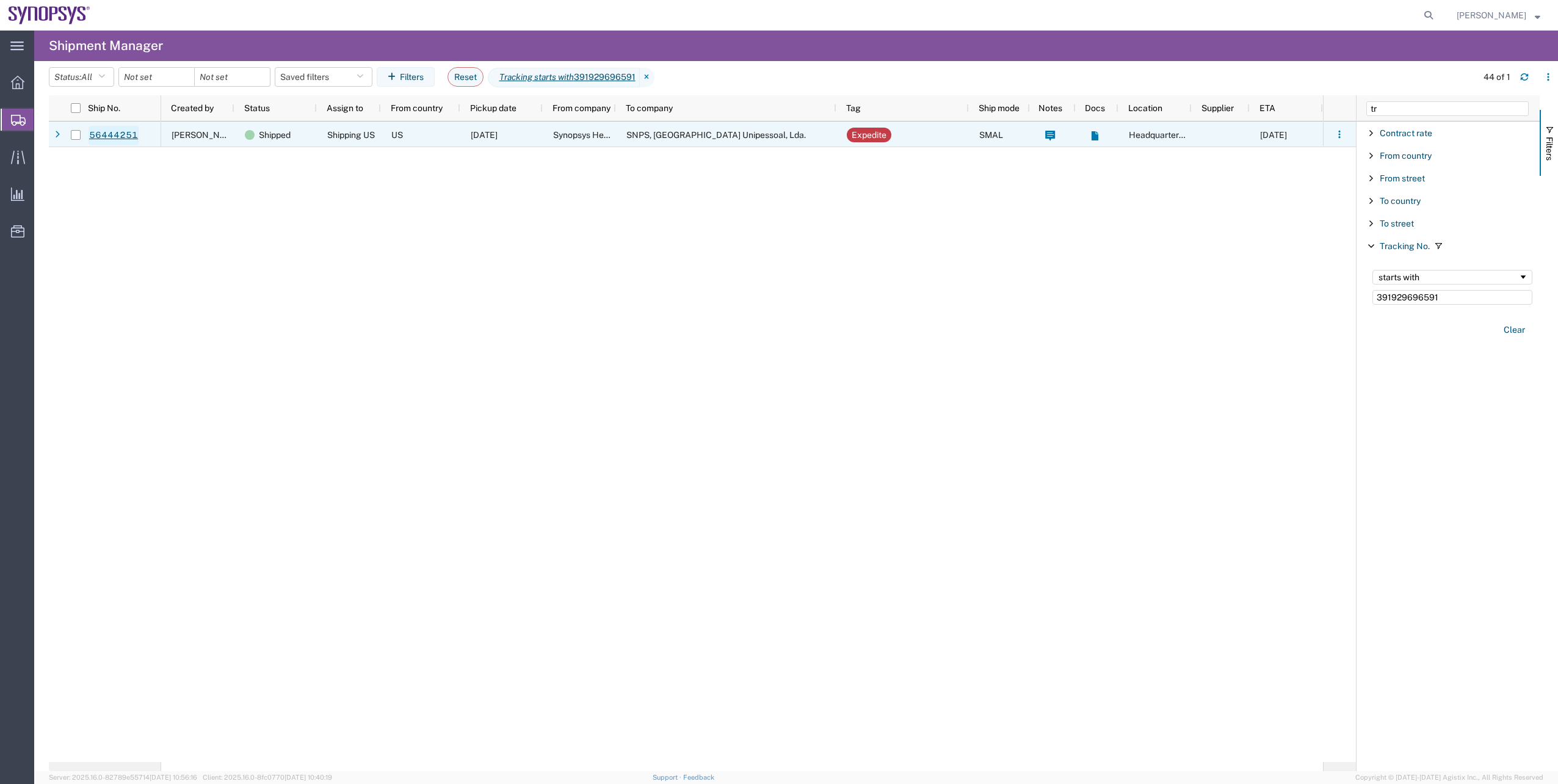
click at [105, 136] on link "56444251" at bounding box center [113, 136] width 50 height 20
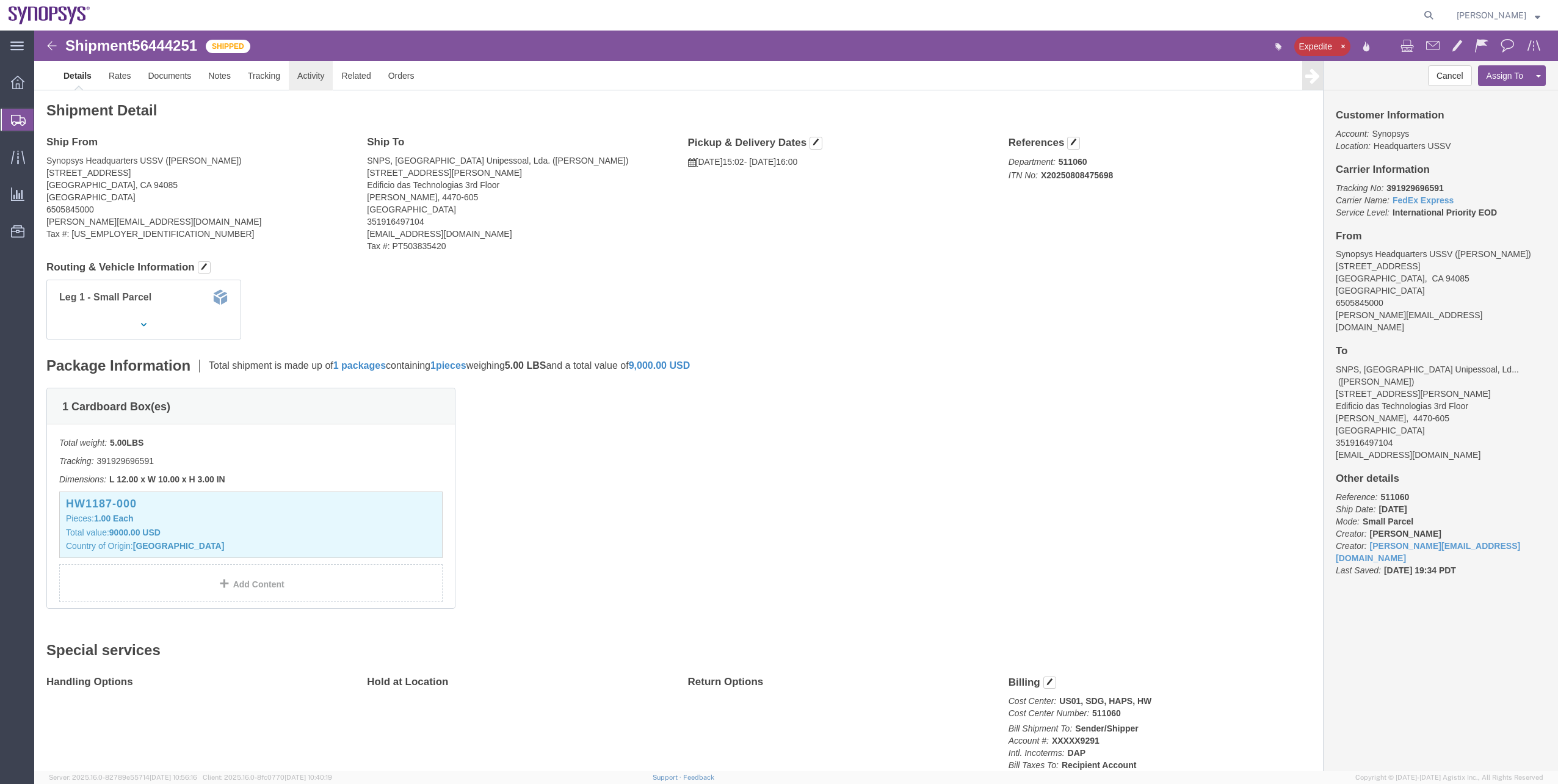
click link "Activity"
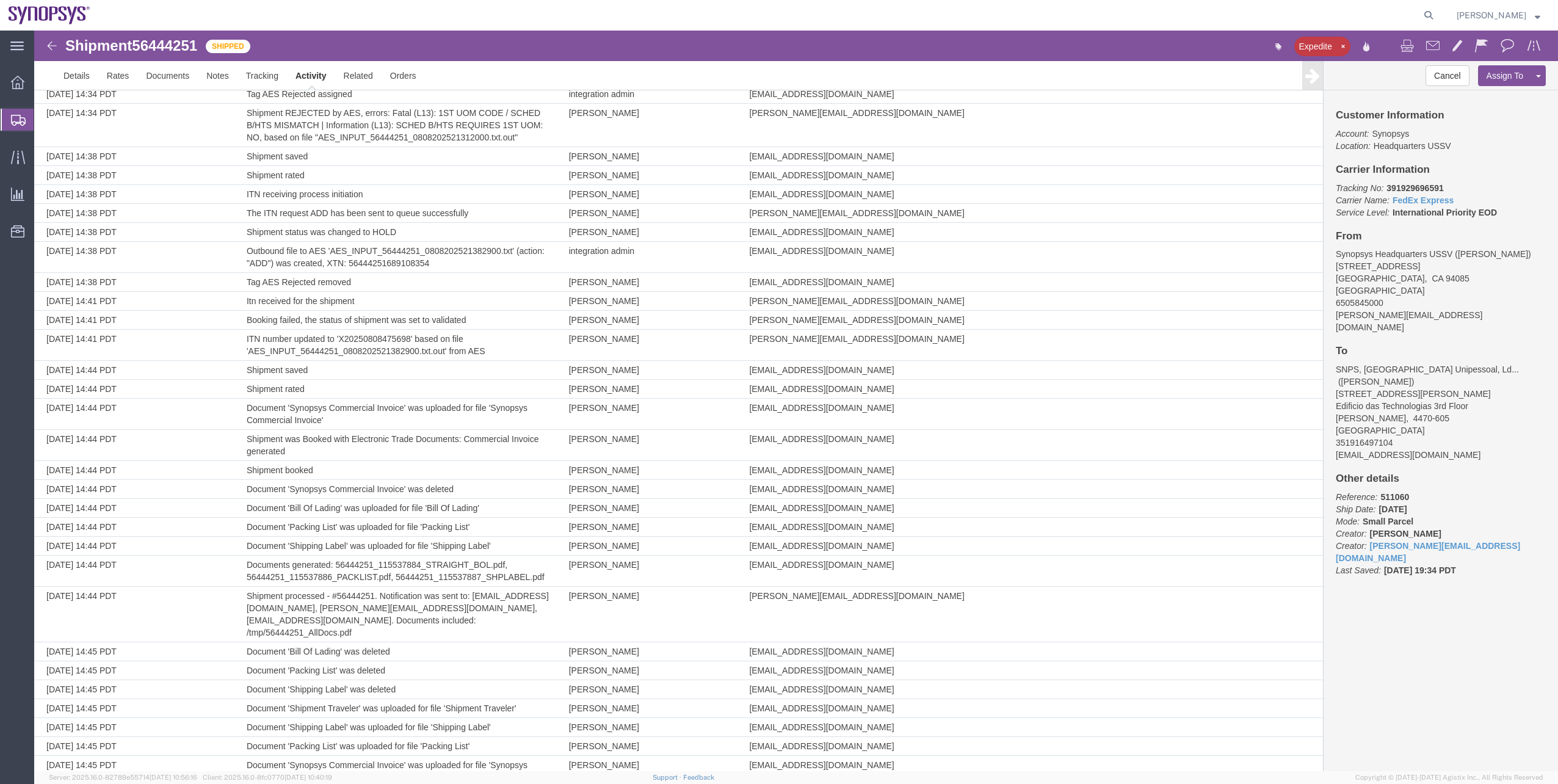
scroll to position [879, 0]
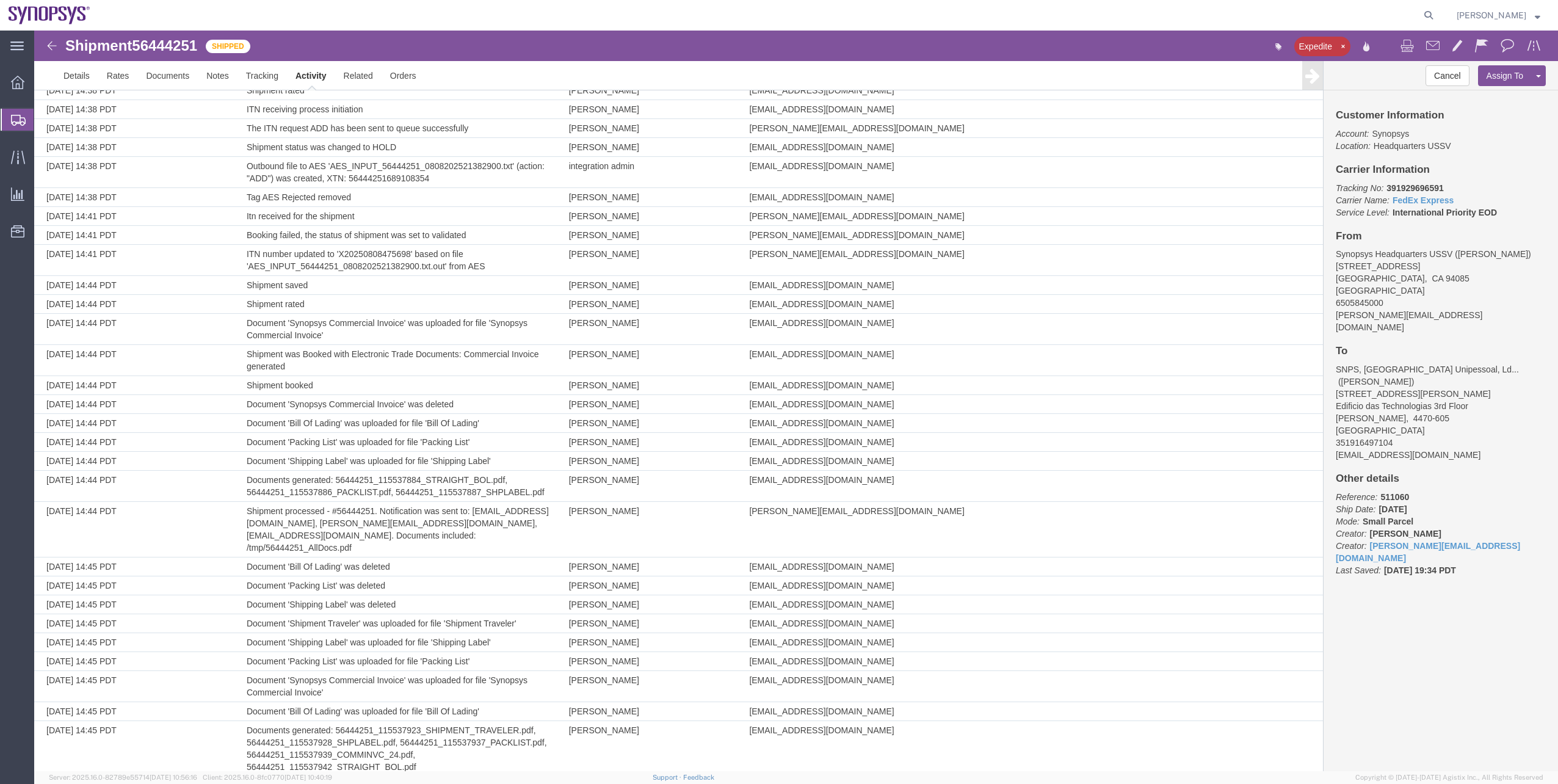
click at [145, 41] on span "56444251" at bounding box center [165, 45] width 65 height 17
copy span "56444251"
